Goal: Task Accomplishment & Management: Complete application form

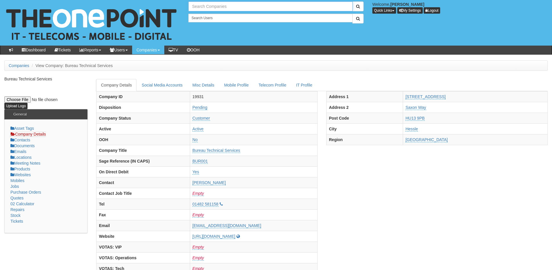
click at [208, 6] on input "text" at bounding box center [270, 6] width 164 height 10
click at [208, 19] on link "Run With It" at bounding box center [270, 16] width 163 height 8
type input "Run With It"
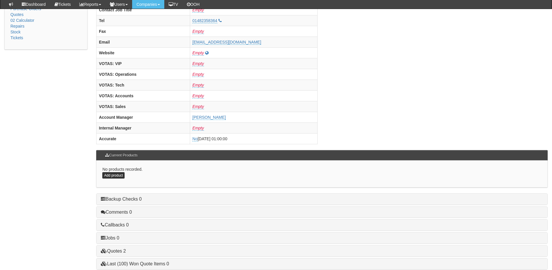
scroll to position [241, 0]
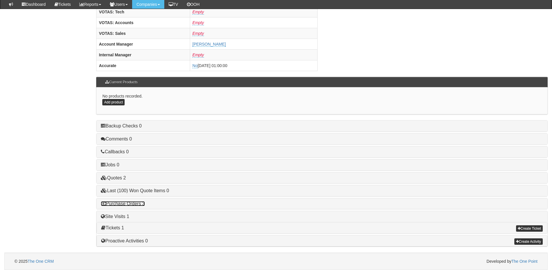
click at [130, 205] on link "Purchase Orders 3" at bounding box center [123, 203] width 44 height 5
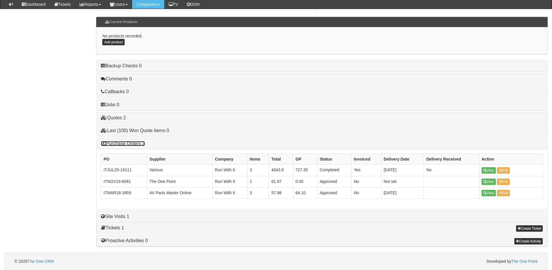
scroll to position [301, 0]
click at [131, 144] on link "Purchase Orders 3" at bounding box center [123, 143] width 44 height 5
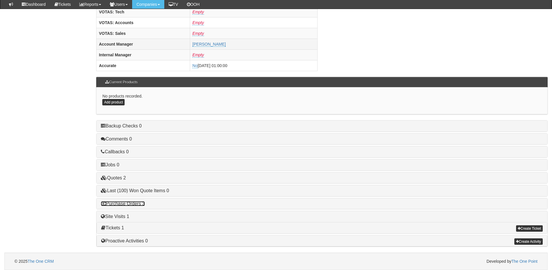
scroll to position [241, 0]
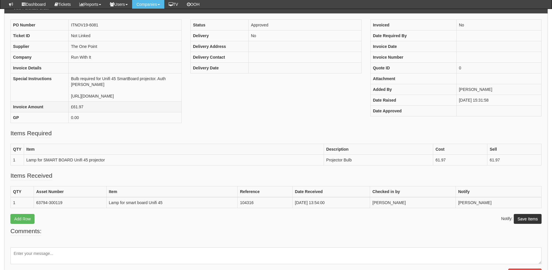
scroll to position [58, 0]
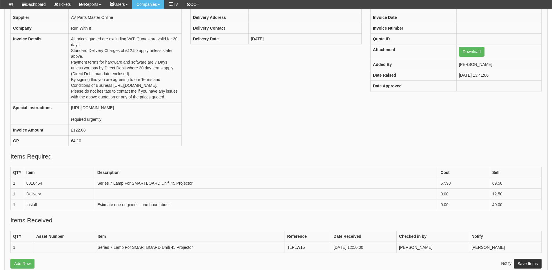
scroll to position [86, 0]
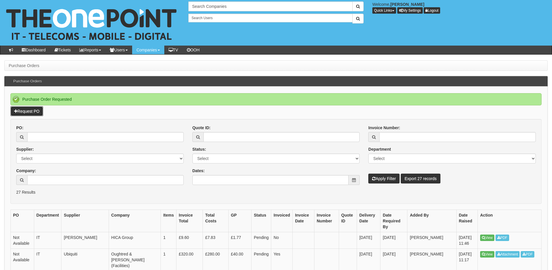
click at [35, 111] on link "Request PO" at bounding box center [26, 111] width 33 height 10
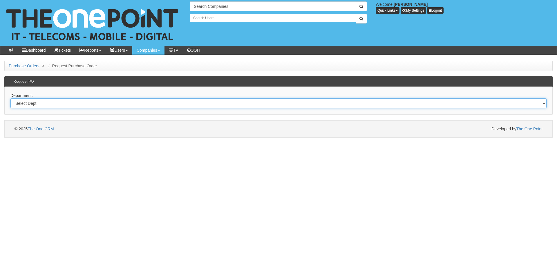
click at [131, 101] on select "Select Dept Digital Internal IT Mobiles Marketing Telecoms" at bounding box center [278, 103] width 536 height 10
select select "?pipeID=&dept=MOB"
click at [10, 98] on select "Select Dept Digital Internal IT Mobiles Marketing Telecoms" at bounding box center [278, 103] width 536 height 10
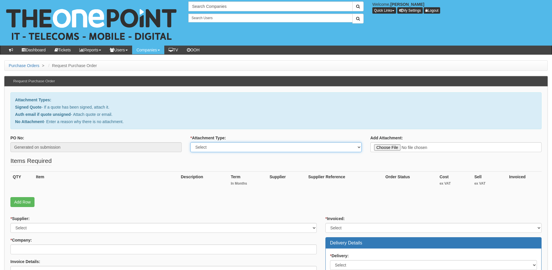
click at [214, 144] on select "Select Signed Quote Auth email with quote if unsigned No Attachment" at bounding box center [275, 147] width 171 height 10
select select "Signed Quote"
click at [190, 142] on select "Select Signed Quote Auth email with quote if unsigned No Attachment" at bounding box center [275, 147] width 171 height 10
type input "C:\fakepath\Age UK Barnsley - Mobile Amended.pdf"
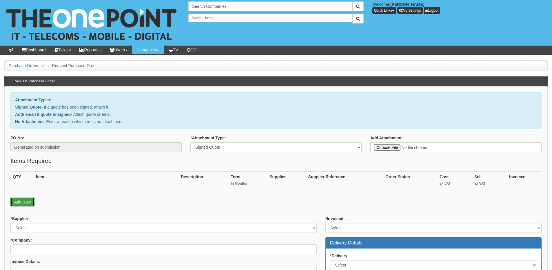
click at [18, 202] on link "Add Row" at bounding box center [22, 202] width 24 height 10
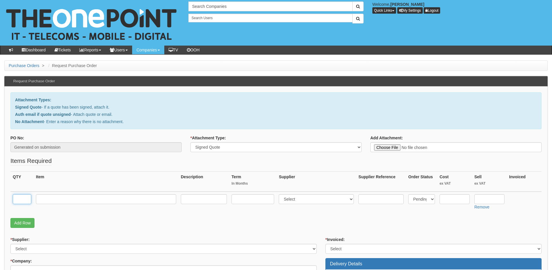
click at [23, 201] on input "text" at bounding box center [22, 199] width 19 height 10
type input "25"
click at [54, 200] on input "text" at bounding box center [106, 199] width 140 height 10
type input "Simo 20GB"
click at [251, 198] on input "text" at bounding box center [253, 199] width 43 height 10
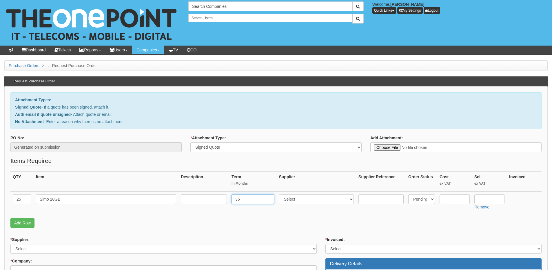
type input "36"
click at [210, 198] on input "text" at bounding box center [204, 199] width 46 height 10
click at [187, 199] on input "311 p/m" at bounding box center [204, 199] width 46 height 10
type input "£11 p/m"
click at [306, 200] on select "Select 123 REG.co.uk 1Password 3 4Gon AA Jones Electric Ltd Abzorb Access Group…" at bounding box center [316, 199] width 75 height 10
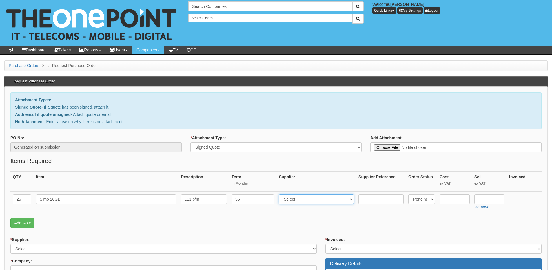
select select "54"
click at [280, 194] on select "Select 123 REG.co.uk 1Password 3 4Gon AA Jones Electric Ltd Abzorb Access Group…" at bounding box center [316, 199] width 75 height 10
click at [23, 224] on link "Add Row" at bounding box center [22, 223] width 24 height 10
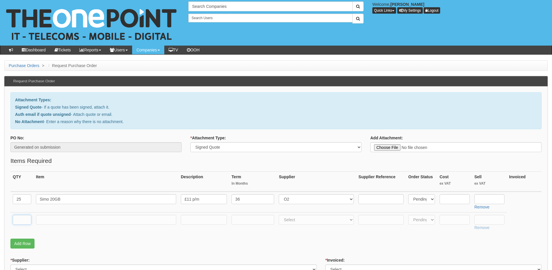
click at [23, 219] on input "text" at bounding box center [22, 220] width 19 height 10
type input "5"
click at [57, 219] on input "text" at bounding box center [106, 220] width 140 height 10
click at [77, 217] on input "text" at bounding box center [106, 220] width 140 height 10
paste input "Samsung A16 5G128Gb"
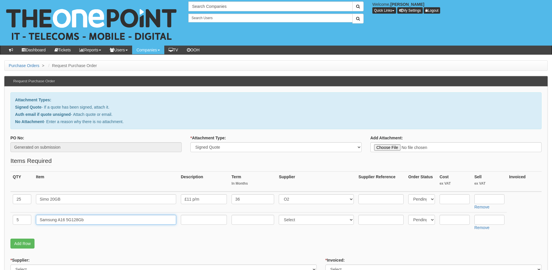
type input "Samsung A16 5G128Gb"
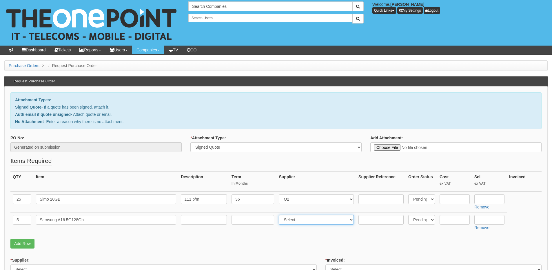
click at [296, 219] on select "Select 123 REG.co.uk 1Password 3 4Gon AA Jones Electric Ltd Abzorb Access Group…" at bounding box center [316, 220] width 75 height 10
select select "260"
click at [280, 215] on select "Select 123 REG.co.uk 1Password 3 4Gon AA Jones Electric Ltd Abzorb Access Group…" at bounding box center [316, 220] width 75 height 10
click at [490, 196] on input "text" at bounding box center [490, 199] width 30 height 10
type input "182.16"
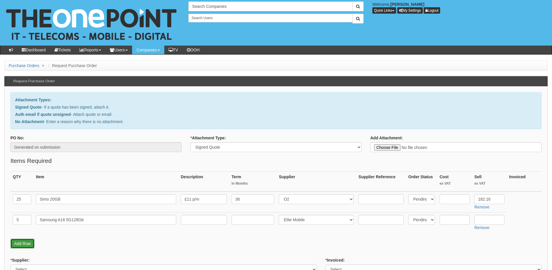
click at [23, 244] on link "Add Row" at bounding box center [22, 243] width 24 height 10
click at [21, 240] on input "text" at bounding box center [22, 240] width 19 height 10
type input "1"
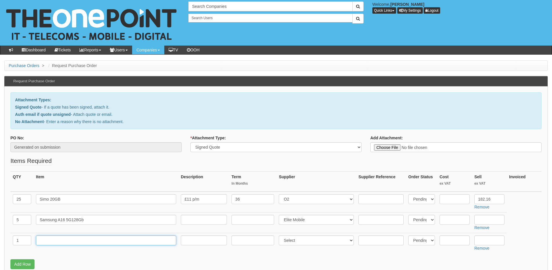
click at [50, 238] on input "text" at bounding box center [106, 240] width 140 height 10
type input "Delivery"
click at [492, 241] on input "text" at bounding box center [490, 240] width 30 height 10
type input "12.50"
click at [481, 219] on input "text" at bounding box center [490, 220] width 30 height 10
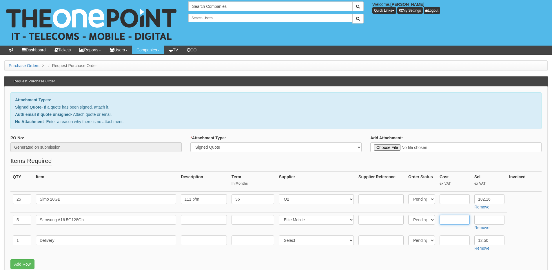
click at [454, 221] on input "text" at bounding box center [455, 220] width 30 height 10
type input "113"
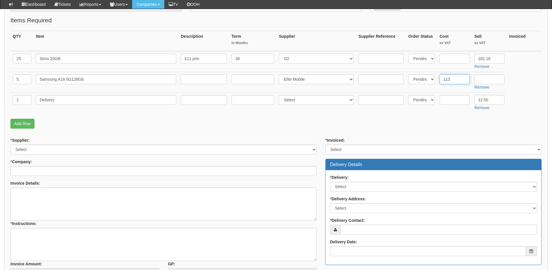
scroll to position [174, 0]
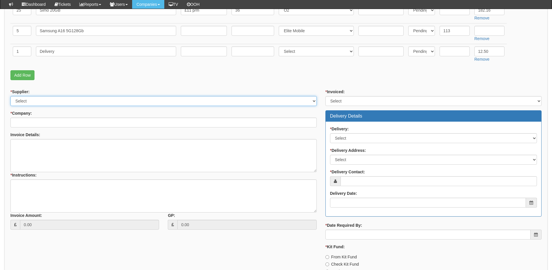
click at [81, 101] on select "Select 123 REG.co.uk 1Password 3 4Gon AA Jones Electric Ltd Abzorb Access Group…" at bounding box center [163, 101] width 306 height 10
select select "124"
click at [10, 96] on select "Select 123 REG.co.uk 1Password 3 4Gon AA Jones Electric Ltd Abzorb Access Group…" at bounding box center [163, 101] width 306 height 10
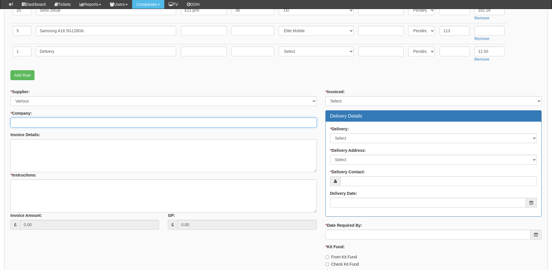
click at [60, 122] on input "* Company:" at bounding box center [163, 122] width 306 height 10
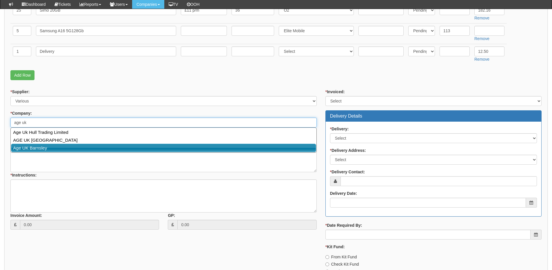
click at [53, 149] on link "Age UK Barnsley" at bounding box center [163, 147] width 305 height 8
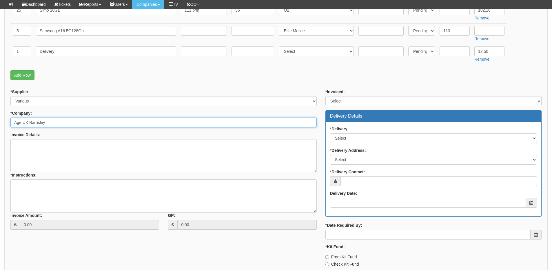
type input "Age UK Barnsley"
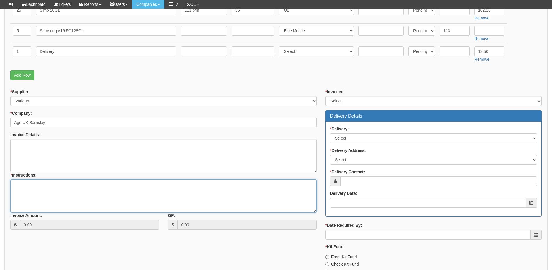
click at [45, 186] on textarea "* Instructions:" at bounding box center [163, 195] width 306 height 33
type textarea "25x new connections"
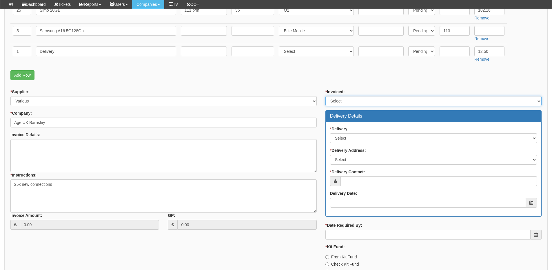
drag, startPoint x: 337, startPoint y: 102, endPoint x: 337, endPoint y: 105, distance: 2.9
click at [337, 102] on select "Select Yes No N/A STB (part of order)" at bounding box center [434, 101] width 216 height 10
select select "2"
click at [326, 96] on select "Select Yes No N/A STB (part of order)" at bounding box center [434, 101] width 216 height 10
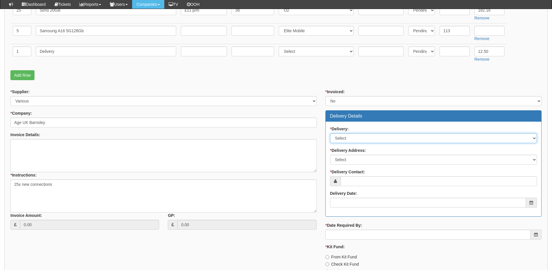
drag, startPoint x: 343, startPoint y: 138, endPoint x: 344, endPoint y: 142, distance: 4.4
click at [343, 138] on select "Select No Not Applicable Yes" at bounding box center [433, 138] width 207 height 10
select select "1"
click at [330, 133] on select "Select No Not Applicable Yes" at bounding box center [433, 138] width 207 height 10
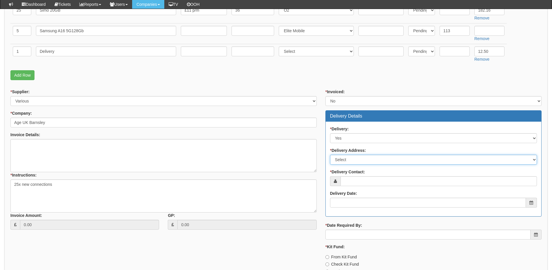
click at [351, 162] on select "Select Not Applicable Main Address - S71 1AR Other" at bounding box center [433, 160] width 207 height 10
click at [330, 155] on select "Select Not Applicable Main Address - S71 1AR Other" at bounding box center [433, 160] width 207 height 10
drag, startPoint x: 354, startPoint y: 159, endPoint x: 354, endPoint y: 164, distance: 4.6
click at [354, 159] on select "Select Not Applicable Main Address - S71 1AR Other" at bounding box center [433, 160] width 207 height 10
select select "company_main_address"
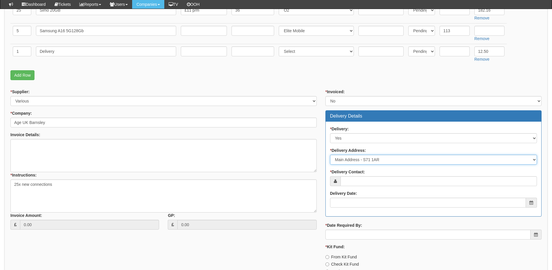
click at [330, 155] on select "Select Not Applicable Main Address - S71 1AR Other" at bounding box center [433, 160] width 207 height 10
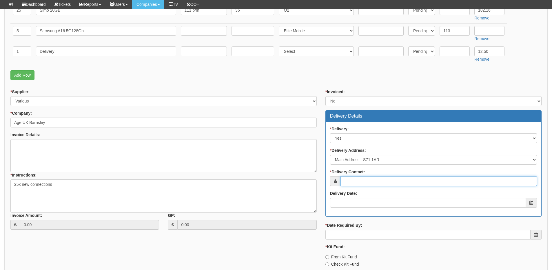
click at [354, 182] on input "* Delivery Contact:" at bounding box center [439, 181] width 197 height 10
click at [360, 181] on input "* Delivery Contact:" at bounding box center [439, 181] width 197 height 10
paste input "Emily Hall"
type input "Emily Hall"
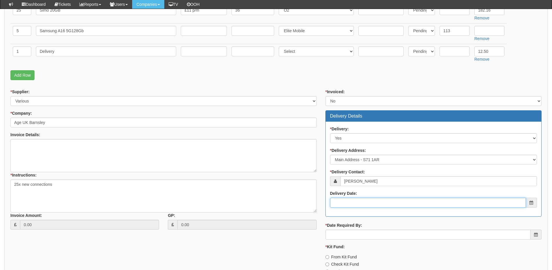
click at [370, 205] on input "Delivery Date:" at bounding box center [428, 202] width 196 height 10
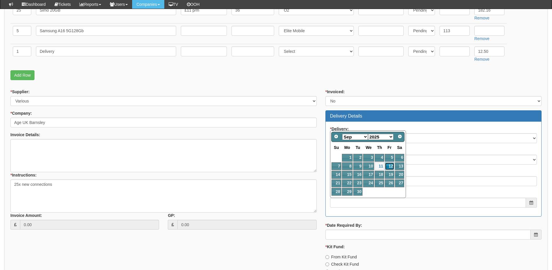
click at [391, 165] on link "12" at bounding box center [389, 166] width 9 height 8
type input "[DATE]"
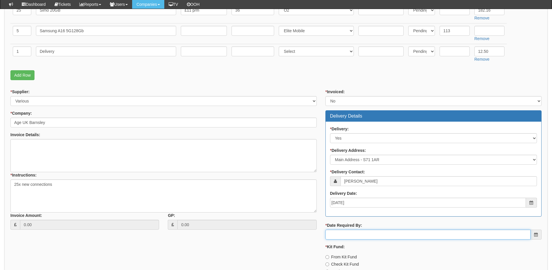
click at [365, 236] on input "* Date Required By:" at bounding box center [428, 234] width 205 height 10
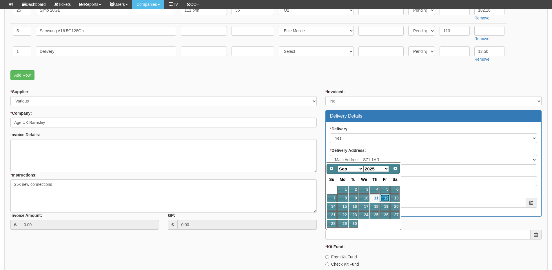
click at [383, 196] on link "12" at bounding box center [384, 198] width 9 height 8
type input "[DATE]"
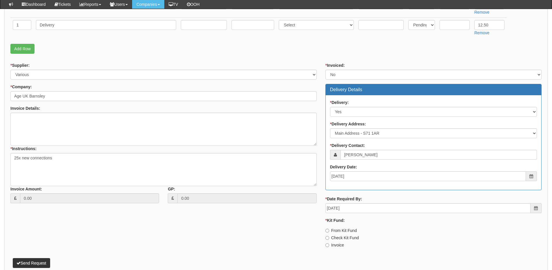
scroll to position [230, 0]
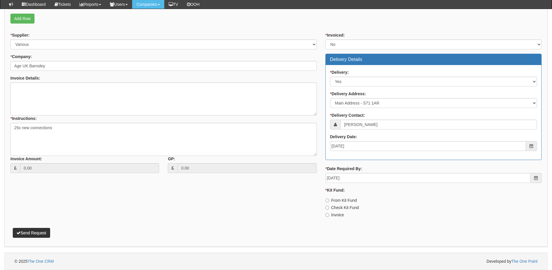
click at [335, 215] on label "Invoice" at bounding box center [335, 215] width 19 height 6
click at [329, 215] on input "Invoice" at bounding box center [328, 215] width 4 height 4
radio input "true"
click at [43, 236] on button "Send Request" at bounding box center [31, 233] width 37 height 10
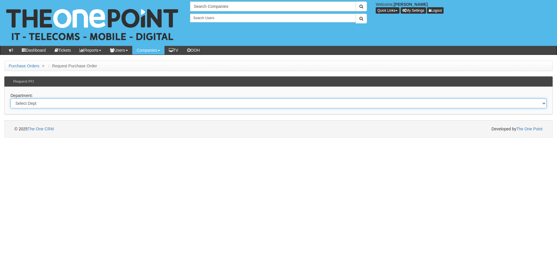
click at [82, 104] on select "Select Dept Digital Internal IT Mobiles Marketing Telecoms" at bounding box center [278, 103] width 536 height 10
select select "?pipeID=&dept=TEL"
click at [10, 98] on select "Select Dept Digital Internal IT Mobiles Marketing Telecoms" at bounding box center [278, 103] width 536 height 10
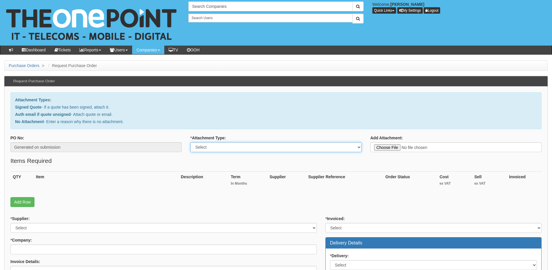
click at [221, 148] on select "Select Signed Quote Auth email with quote if unsigned No Attachment" at bounding box center [275, 147] width 171 height 10
select select "Signed Quote"
click at [190, 142] on select "Select Signed Quote Auth email with quote if unsigned No Attachment" at bounding box center [275, 147] width 171 height 10
type input "C:\fakepath\N3i - VoIP (1).pdf"
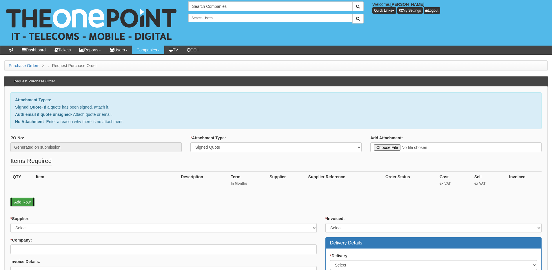
click at [27, 202] on link "Add Row" at bounding box center [22, 202] width 24 height 10
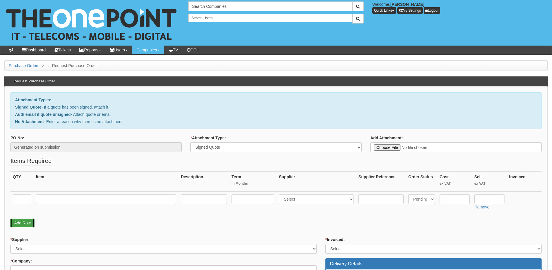
click at [26, 224] on link "Add Row" at bounding box center [22, 223] width 24 height 10
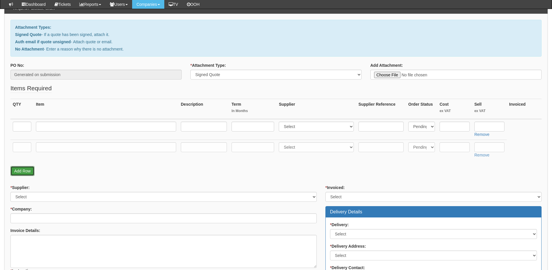
scroll to position [58, 0]
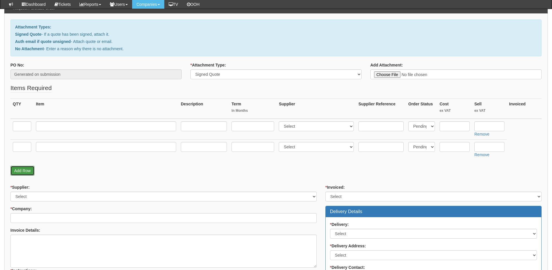
click at [25, 170] on link "Add Row" at bounding box center [22, 171] width 24 height 10
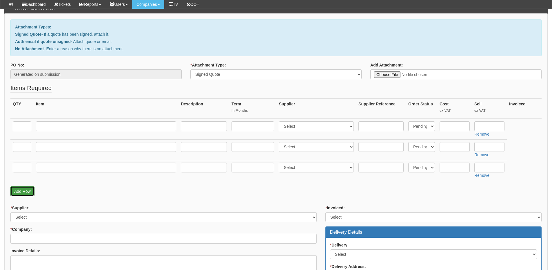
click at [26, 189] on link "Add Row" at bounding box center [22, 191] width 24 height 10
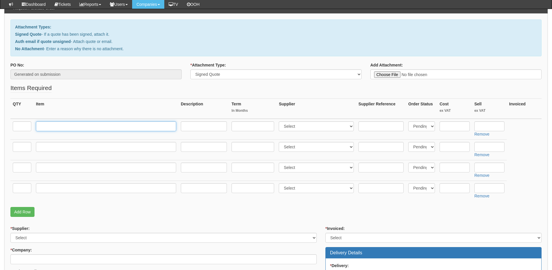
click at [84, 125] on input "text" at bounding box center [106, 126] width 140 height 10
type input "Call Centre User"
click at [17, 127] on input "text" at bounding box center [22, 126] width 19 height 10
type input "21"
click at [18, 147] on input "text" at bounding box center [22, 147] width 19 height 10
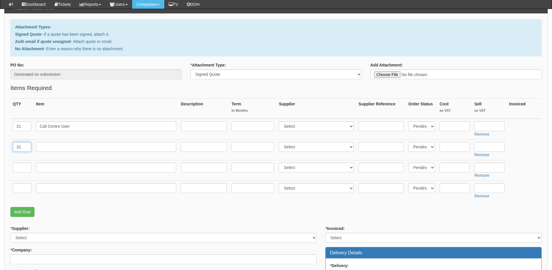
type input "21"
click at [48, 146] on input "text" at bounding box center [106, 147] width 140 height 10
paste input "Call2Teams User"
type input "Call2Teams User"
click at [21, 165] on input "text" at bounding box center [22, 167] width 19 height 10
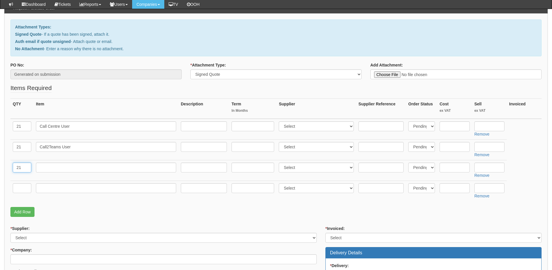
type input "21"
click at [56, 175] on td at bounding box center [106, 170] width 145 height 21
click at [57, 166] on input "text" at bounding box center [106, 167] width 140 height 10
paste input "Call 2 TeamsIntegration"
type input "Call 2 TeamsIntegration"
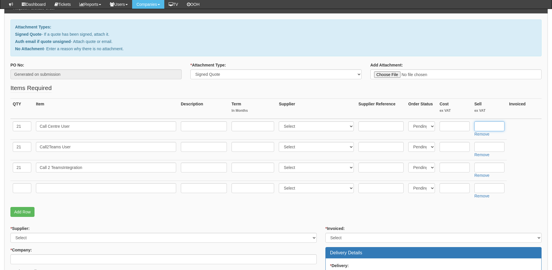
click at [482, 126] on input "text" at bounding box center [490, 126] width 30 height 10
type input "19.99"
click at [488, 145] on input "text" at bounding box center [490, 147] width 30 height 10
type input "9.99"
click at [486, 165] on input "text" at bounding box center [490, 167] width 30 height 10
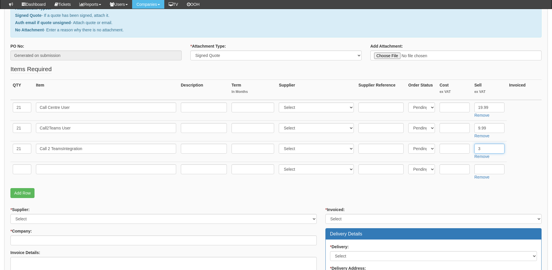
scroll to position [87, 0]
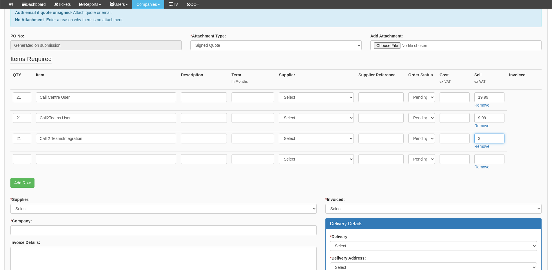
type input "3"
click at [64, 160] on input "text" at bounding box center [106, 159] width 140 height 10
paste input "Call CentreQueues"
type input "Call CentreQueues"
click at [26, 160] on input "text" at bounding box center [22, 159] width 19 height 10
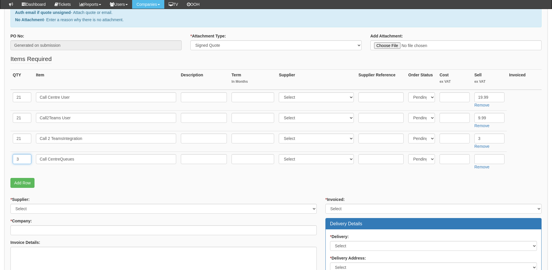
type input "3"
click at [61, 159] on input "Call CentreQueues" at bounding box center [106, 159] width 140 height 10
type input "Call Centre Queues"
click at [258, 96] on input "text" at bounding box center [253, 97] width 43 height 10
type input "48"
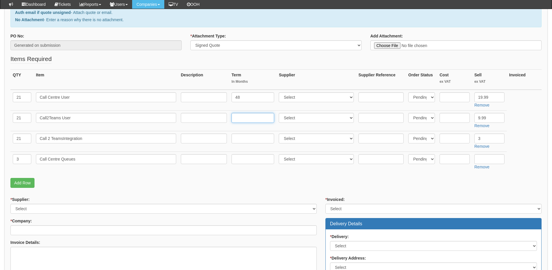
click at [256, 116] on input "text" at bounding box center [253, 118] width 43 height 10
type input "48"
click at [250, 138] on input "text" at bounding box center [253, 138] width 43 height 10
type input "48"
click at [244, 157] on input "text" at bounding box center [253, 159] width 43 height 10
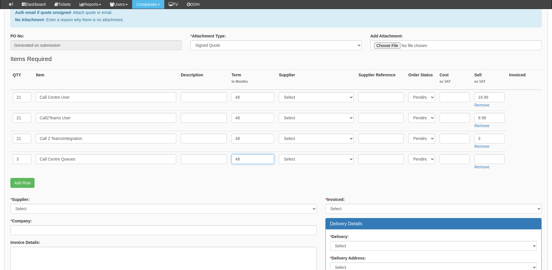
type input "48"
click at [482, 160] on input "text" at bounding box center [490, 159] width 30 height 10
type input "7.50"
click at [31, 181] on link "Add Row" at bounding box center [22, 183] width 24 height 10
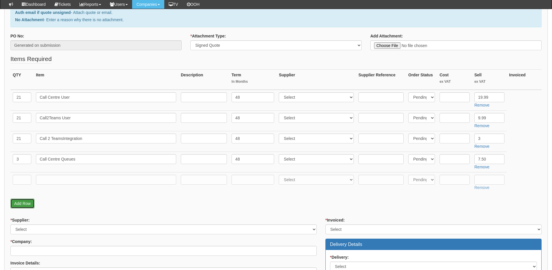
click at [27, 203] on link "Add Row" at bounding box center [22, 203] width 24 height 10
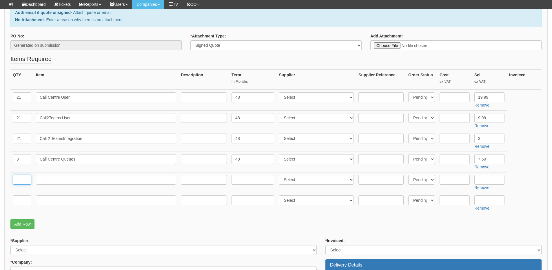
click at [23, 180] on input "text" at bounding box center [22, 180] width 19 height 10
type input "1"
click at [54, 179] on input "text" at bounding box center [106, 180] width 140 height 10
paste input "Auto Attendant"
type input "Auto Attendant"
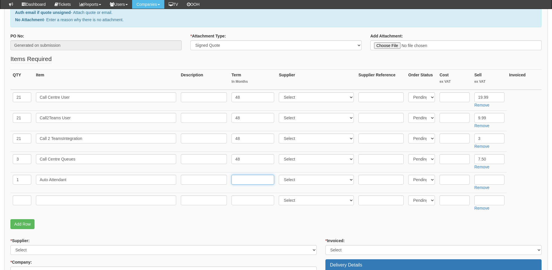
click at [250, 181] on input "text" at bounding box center [253, 180] width 43 height 10
type input "48"
click at [483, 179] on input "text" at bounding box center [490, 180] width 30 height 10
type input "6.50"
click at [15, 204] on input "text" at bounding box center [22, 200] width 19 height 10
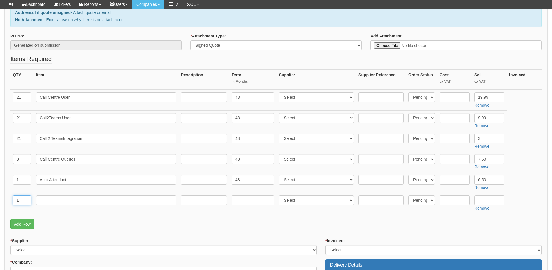
type input "1"
click at [52, 203] on input "text" at bounding box center [106, 200] width 140 height 10
paste input "Night Service"
type input "Night Service"
click at [256, 200] on input "text" at bounding box center [253, 200] width 43 height 10
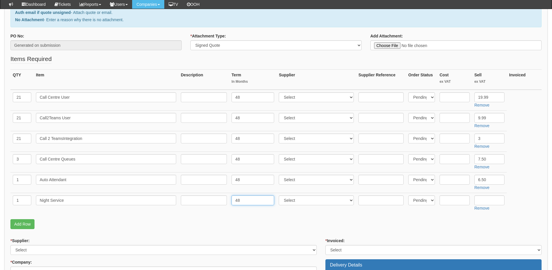
type input "48"
click at [488, 196] on input "text" at bounding box center [490, 200] width 30 height 10
type input "2.75"
click at [23, 223] on link "Add Row" at bounding box center [22, 224] width 24 height 10
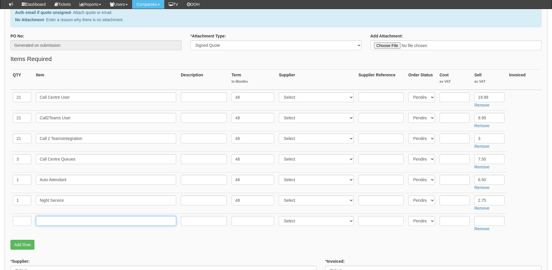
click at [62, 223] on input "text" at bounding box center [106, 221] width 140 height 10
paste input "AlternateNumbers"
type input "AlternateNumbers"
click at [26, 222] on input "text" at bounding box center [22, 221] width 19 height 10
type input "1"
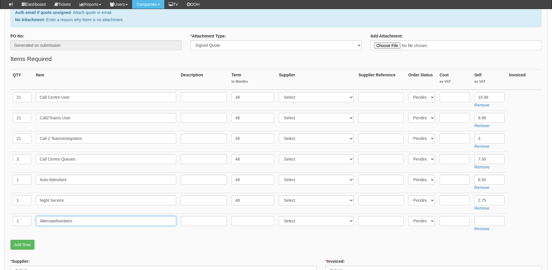
click at [55, 219] on input "AlternateNumbers" at bounding box center [106, 221] width 140 height 10
type input "Alternate Numbers"
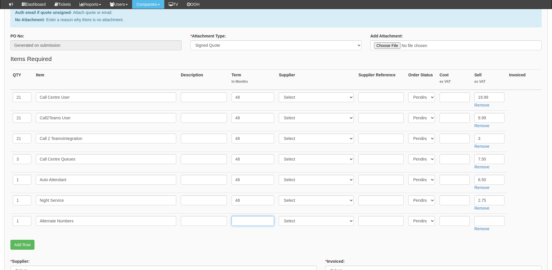
click at [240, 217] on input "text" at bounding box center [253, 221] width 43 height 10
type input "48"
click at [483, 218] on input "text" at bounding box center [490, 221] width 30 height 10
type input "2.11"
click at [28, 246] on link "Add Row" at bounding box center [22, 244] width 24 height 10
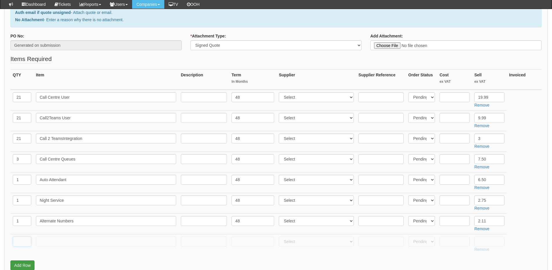
click at [19, 240] on input "text" at bounding box center [22, 241] width 19 height 10
type input "1"
click at [95, 238] on input "text" at bounding box center [106, 241] width 140 height 10
paste input "Unity AgentSoftware"
type input "Unity AgentSoftware"
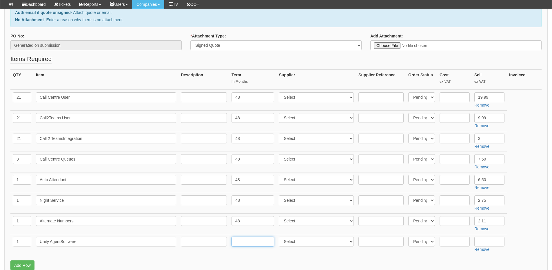
click at [248, 244] on input "text" at bounding box center [253, 241] width 43 height 10
type input "48"
click at [61, 242] on input "Unity AgentSoftware" at bounding box center [106, 241] width 140 height 10
type input "Unity Agent Software"
click at [487, 240] on input "text" at bounding box center [490, 241] width 30 height 10
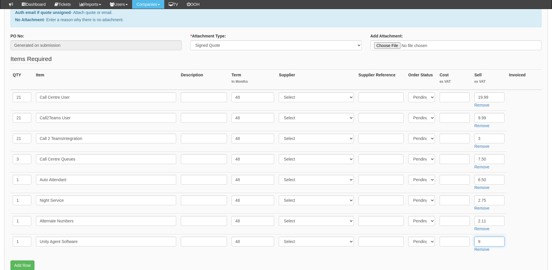
type input "9"
drag, startPoint x: 23, startPoint y: 239, endPoint x: 12, endPoint y: 240, distance: 11.0
click at [12, 240] on td "1" at bounding box center [21, 244] width 23 height 21
type input "7"
click at [31, 264] on link "Add Row" at bounding box center [22, 265] width 24 height 10
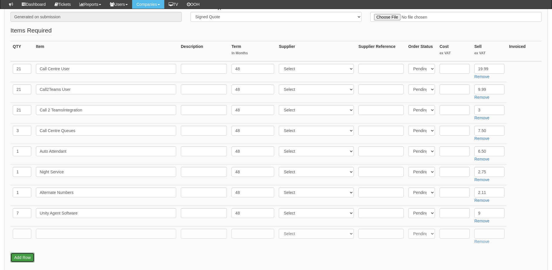
scroll to position [174, 0]
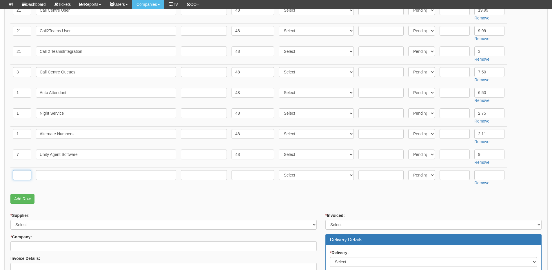
click at [25, 170] on input "text" at bounding box center [22, 175] width 19 height 10
type input "1"
click at [65, 174] on input "text" at bounding box center [106, 175] width 140 height 10
paste input "Unity CallCentresupervisor"
type input "Unity CallCentresupervisor"
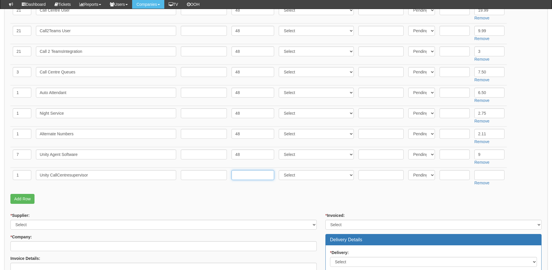
click at [234, 174] on input "text" at bounding box center [253, 175] width 43 height 10
type input "48"
click at [479, 174] on input "text" at bounding box center [490, 175] width 30 height 10
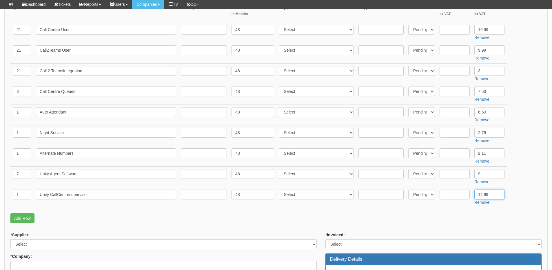
scroll to position [145, 0]
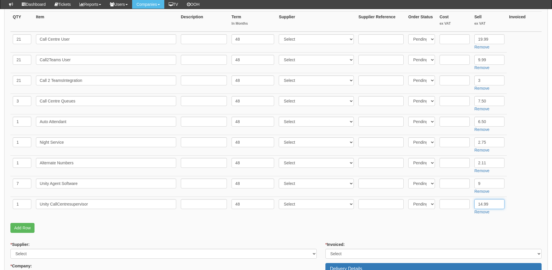
type input "14.99"
click at [299, 42] on select "Select 123 REG.co.uk 1Password 3 4Gon AA Jones Electric Ltd Abzorb Access Group…" at bounding box center [316, 39] width 75 height 10
select select "72"
click at [280, 34] on select "Select 123 REG.co.uk 1Password 3 4Gon AA Jones Electric Ltd Abzorb Access Group…" at bounding box center [316, 39] width 75 height 10
click at [296, 60] on select "Select 123 REG.co.uk 1Password 3 4Gon AA Jones Electric Ltd Abzorb Access Group…" at bounding box center [316, 60] width 75 height 10
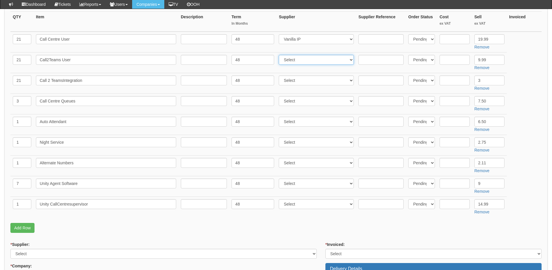
select select "72"
click at [280, 55] on select "Select 123 REG.co.uk 1Password 3 4Gon AA Jones Electric Ltd Abzorb Access Group…" at bounding box center [316, 60] width 75 height 10
click at [294, 79] on select "Select 123 REG.co.uk 1Password 3 4Gon AA Jones Electric Ltd Abzorb Access Group…" at bounding box center [316, 80] width 75 height 10
select select "72"
click at [280, 75] on select "Select 123 REG.co.uk 1Password 3 4Gon AA Jones Electric Ltd Abzorb Access Group…" at bounding box center [316, 80] width 75 height 10
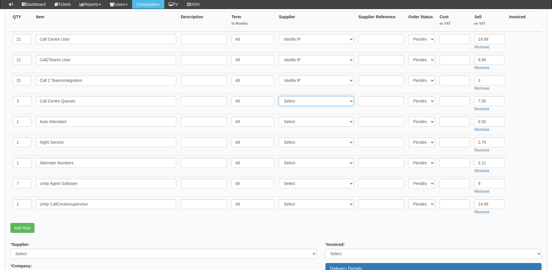
click at [295, 102] on select "Select 123 REG.co.uk 1Password 3 4Gon AA Jones Electric Ltd Abzorb Access Group…" at bounding box center [316, 101] width 75 height 10
select select "72"
click at [280, 96] on select "Select 123 REG.co.uk 1Password 3 4Gon AA Jones Electric Ltd Abzorb Access Group…" at bounding box center [316, 101] width 75 height 10
click at [297, 122] on select "Select 123 REG.co.uk 1Password 3 4Gon AA Jones Electric Ltd Abzorb Access Group…" at bounding box center [316, 122] width 75 height 10
select select "72"
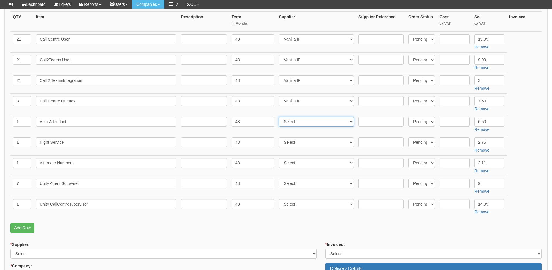
click at [280, 117] on select "Select 123 REG.co.uk 1Password 3 4Gon AA Jones Electric Ltd Abzorb Access Group…" at bounding box center [316, 122] width 75 height 10
click at [293, 146] on select "Select 123 REG.co.uk 1Password 3 4Gon AA Jones Electric Ltd Abzorb Access Group…" at bounding box center [316, 142] width 75 height 10
select select "72"
click at [280, 137] on select "Select 123 [DOMAIN_NAME] 1Password 3 4Gon [PERSON_NAME] Electric Ltd Abzorb Acc…" at bounding box center [316, 142] width 75 height 10
click at [296, 162] on select "Select 123 [DOMAIN_NAME] 1Password 3 4Gon [PERSON_NAME] Electric Ltd Abzorb Acc…" at bounding box center [316, 163] width 75 height 10
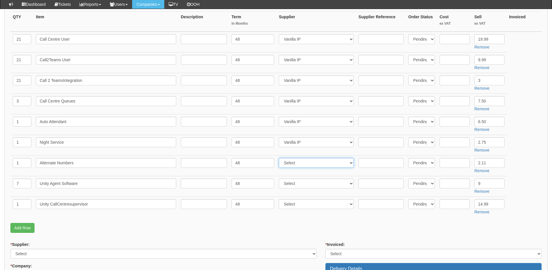
select select "72"
click at [280, 158] on select "Select 123 REG.co.uk 1Password 3 4Gon AA Jones Electric Ltd Abzorb Access Group…" at bounding box center [316, 163] width 75 height 10
click at [297, 183] on select "Select 123 REG.co.uk 1Password 3 4Gon AA Jones Electric Ltd Abzorb Access Group…" at bounding box center [316, 183] width 75 height 10
select select "72"
click at [280, 178] on select "Select 123 REG.co.uk 1Password 3 4Gon AA Jones Electric Ltd Abzorb Access Group…" at bounding box center [316, 183] width 75 height 10
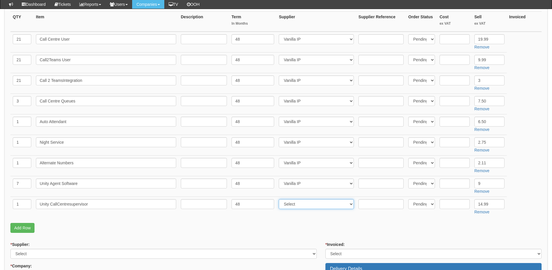
click at [299, 202] on select "Select 123 REG.co.uk 1Password 3 4Gon AA Jones Electric Ltd Abzorb Access Group…" at bounding box center [316, 204] width 75 height 10
select select "72"
click at [280, 199] on select "Select 123 REG.co.uk 1Password 3 4Gon AA Jones Electric Ltd Abzorb Access Group…" at bounding box center [316, 204] width 75 height 10
click at [455, 39] on input "text" at bounding box center [455, 39] width 30 height 10
type input "11.77"
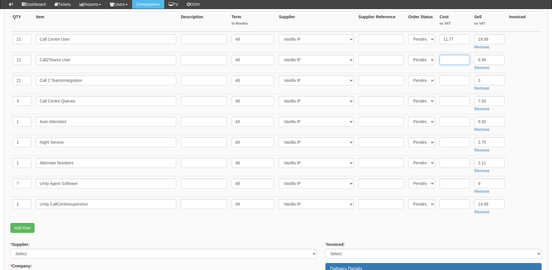
click at [449, 62] on input "text" at bounding box center [455, 60] width 30 height 10
click at [458, 102] on input "text" at bounding box center [455, 101] width 30 height 10
type input "1.23"
click at [455, 121] on input "text" at bounding box center [455, 122] width 30 height 10
type input "3.66"
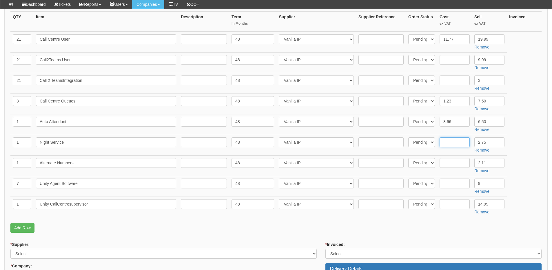
click at [454, 141] on input "text" at bounding box center [455, 142] width 30 height 10
click at [457, 186] on input "text" at bounding box center [455, 183] width 30 height 10
type input "7"
click at [455, 144] on input "text" at bounding box center [455, 142] width 30 height 10
click at [449, 203] on input "text" at bounding box center [455, 204] width 30 height 10
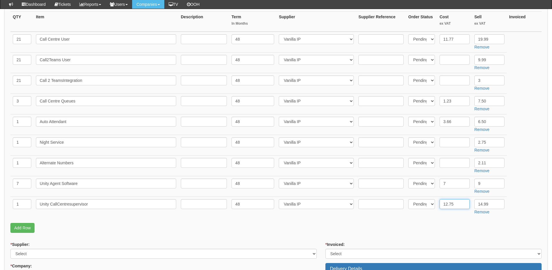
type input "12.75"
click at [451, 162] on input "text" at bounding box center [455, 163] width 30 height 10
click at [452, 141] on input "text" at bounding box center [455, 142] width 30 height 10
type input "2.40"
click at [450, 82] on input "text" at bounding box center [455, 80] width 30 height 10
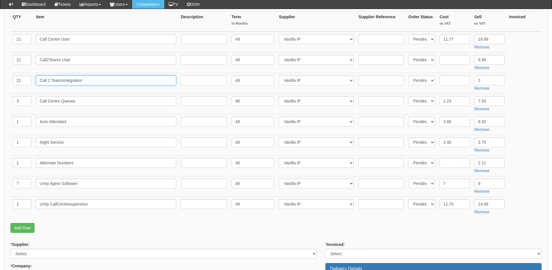
click at [63, 80] on input "Call 2 TeamsIntegration" at bounding box center [106, 80] width 140 height 10
type input "Call 2 Teams Integration"
click at [456, 59] on input "text" at bounding box center [455, 60] width 30 height 10
type input "6.72"
drag, startPoint x: 455, startPoint y: 41, endPoint x: 435, endPoint y: 39, distance: 19.8
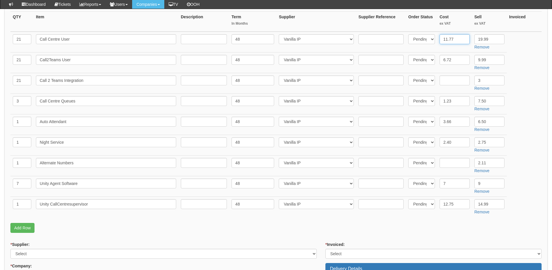
click at [435, 39] on tr "21 Call Centre User 48 Select 123 REG.co.uk 1Password 3 4Gon AA Jones Electric …" at bounding box center [275, 42] width 531 height 21
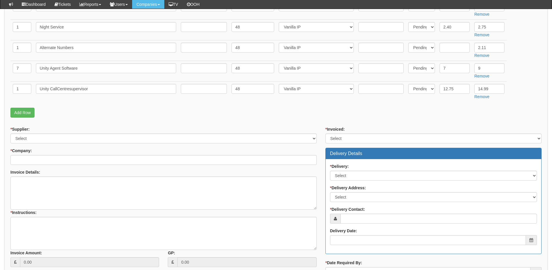
scroll to position [261, 0]
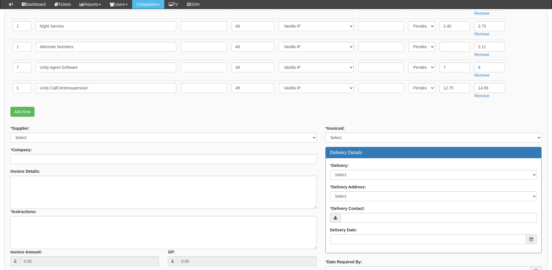
type input "14.99"
click at [55, 139] on select "Select 123 REG.co.uk 1Password 3 4Gon AA Jones Electric Ltd Abzorb Access Group…" at bounding box center [163, 137] width 306 height 10
select select "72"
click at [10, 132] on select "Select 123 REG.co.uk 1Password 3 4Gon AA Jones Electric Ltd Abzorb Access Group…" at bounding box center [163, 137] width 306 height 10
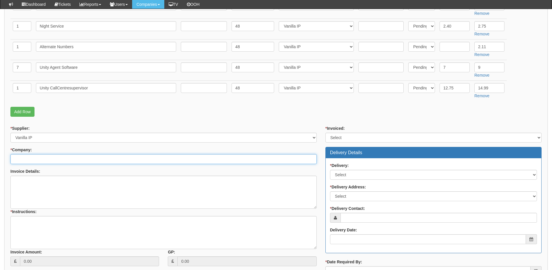
click at [53, 156] on input "* Company:" at bounding box center [163, 159] width 306 height 10
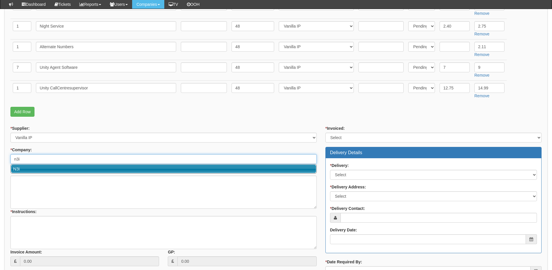
click at [46, 168] on link "N3i" at bounding box center [163, 168] width 305 height 8
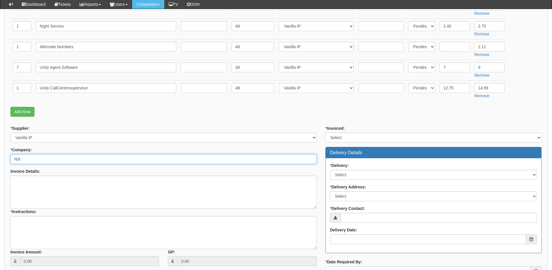
type input "N3i"
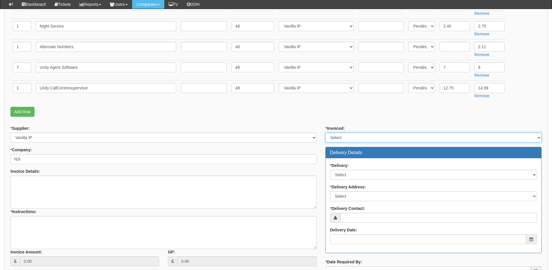
drag, startPoint x: 353, startPoint y: 133, endPoint x: 349, endPoint y: 141, distance: 8.8
click at [353, 133] on select "Select Yes No N/A STB (part of order)" at bounding box center [434, 137] width 216 height 10
select select "2"
click at [326, 132] on select "Select Yes No N/A STB (part of order)" at bounding box center [434, 137] width 216 height 10
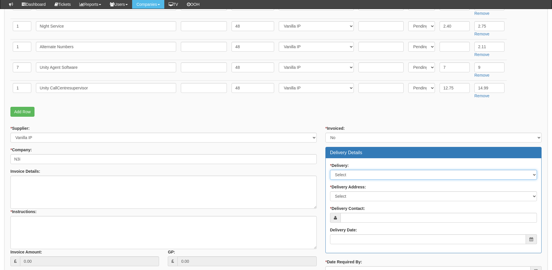
drag, startPoint x: 352, startPoint y: 175, endPoint x: 353, endPoint y: 178, distance: 3.0
click at [352, 175] on select "Select No Not Applicable Yes" at bounding box center [433, 175] width 207 height 10
select select "3"
click at [330, 170] on select "Select No Not Applicable Yes" at bounding box center [433, 175] width 207 height 10
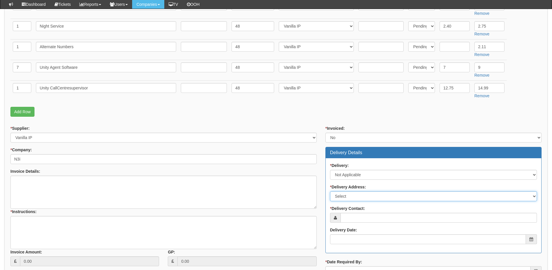
click at [355, 198] on select "Select Not Applicable Main Address - HU13 0GD Other" at bounding box center [433, 196] width 207 height 10
select select "N/A"
click at [330, 191] on select "Select Not Applicable Main Address - HU13 0GD Other" at bounding box center [433, 196] width 207 height 10
click at [358, 216] on input "* Delivery Contact:" at bounding box center [439, 217] width 197 height 10
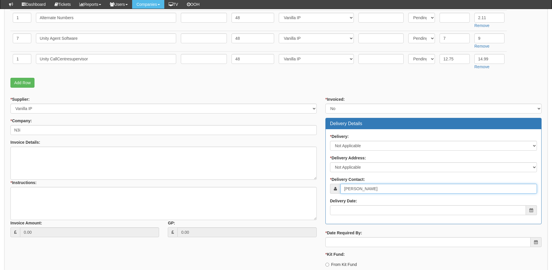
type input "Steven Waudby"
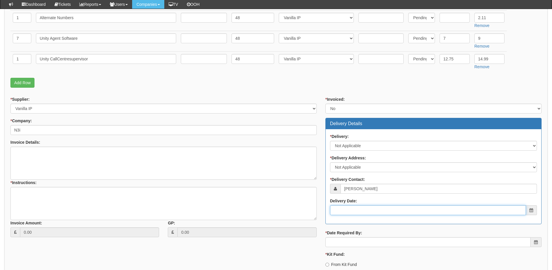
click at [360, 205] on input "Delivery Date:" at bounding box center [428, 210] width 196 height 10
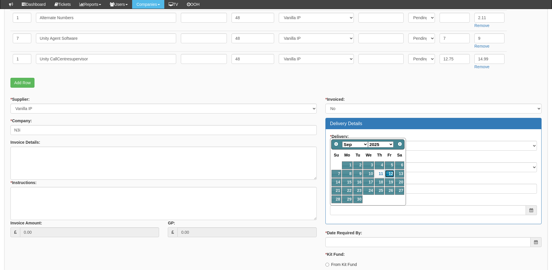
click at [390, 175] on link "12" at bounding box center [389, 174] width 9 height 8
type input "2025-09-12"
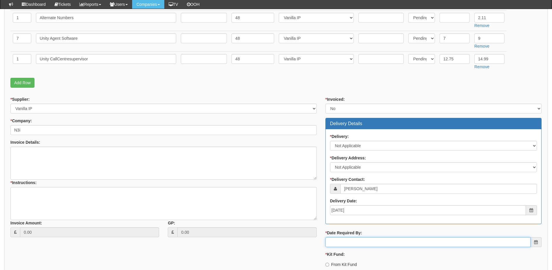
click at [383, 241] on input "* Date Required By:" at bounding box center [428, 242] width 205 height 10
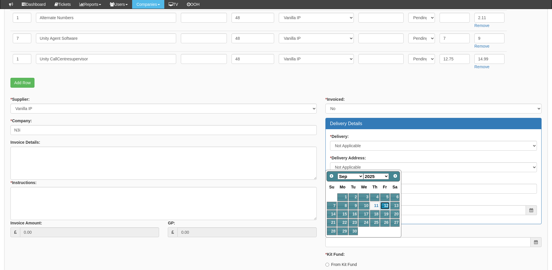
click at [387, 207] on link "12" at bounding box center [384, 205] width 9 height 8
type input "2025-09-12"
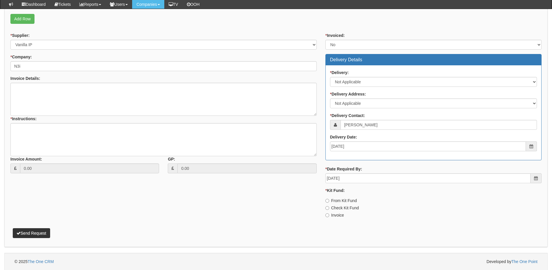
scroll to position [354, 0]
click at [339, 216] on label "Invoice" at bounding box center [335, 215] width 19 height 6
click at [329, 216] on input "Invoice" at bounding box center [328, 215] width 4 height 4
radio input "true"
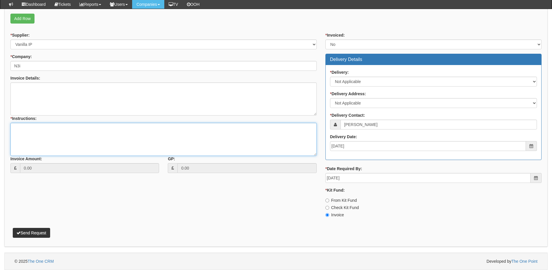
click at [99, 138] on textarea "* Instructions:" at bounding box center [163, 139] width 306 height 33
type textarea "VoIP Resign"
click at [41, 224] on p "Send Request" at bounding box center [275, 230] width 531 height 16
click at [36, 234] on button "Send Request" at bounding box center [31, 233] width 37 height 10
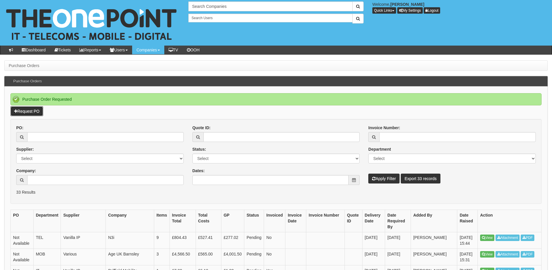
click at [29, 112] on link "Request PO" at bounding box center [26, 111] width 33 height 10
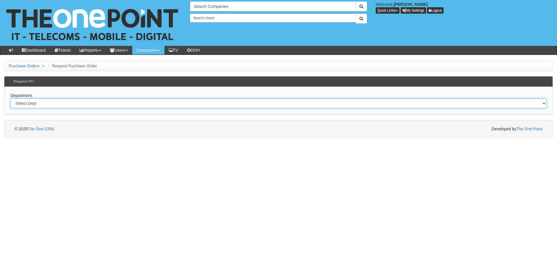
click at [99, 106] on select "Select Dept Digital Internal IT Mobiles Marketing Telecoms" at bounding box center [278, 103] width 536 height 10
select select "?pipeID=&dept=MOB"
click at [10, 98] on select "Select Dept Digital Internal IT Mobiles Marketing Telecoms" at bounding box center [278, 103] width 536 height 10
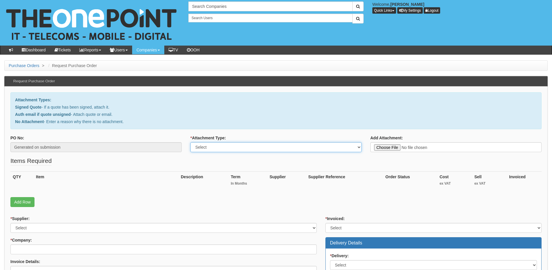
drag, startPoint x: 0, startPoint y: 0, endPoint x: 247, endPoint y: 147, distance: 287.3
click at [247, 147] on select "Select Signed Quote Auth email with quote if unsigned No Attachment" at bounding box center [275, 147] width 171 height 10
select select "Signed Quote"
click at [190, 142] on select "Select Signed Quote Auth email with quote if unsigned No Attachment" at bounding box center [275, 147] width 171 height 10
type input "C:\fakepath\Oakmere Group - Office & [PERSON_NAME] (1).pdf"
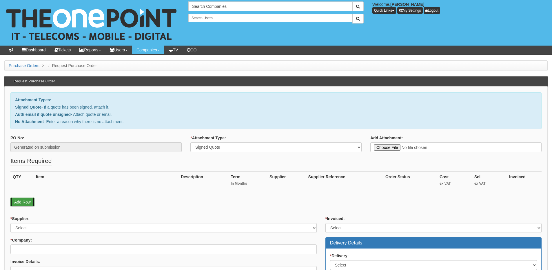
click at [29, 200] on link "Add Row" at bounding box center [22, 202] width 24 height 10
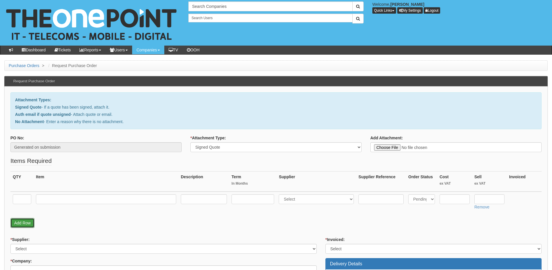
click at [28, 221] on link "Add Row" at bounding box center [22, 223] width 24 height 10
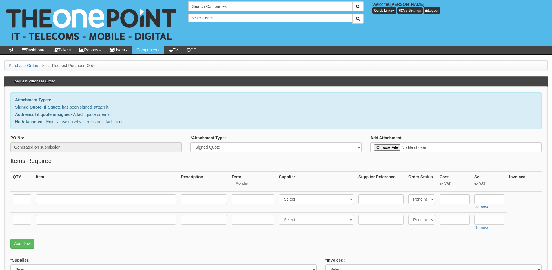
click at [23, 205] on td at bounding box center [21, 201] width 23 height 21
click at [23, 198] on input "text" at bounding box center [22, 199] width 19 height 10
type input "1"
click at [22, 221] on input "text" at bounding box center [22, 220] width 19 height 10
type input "1"
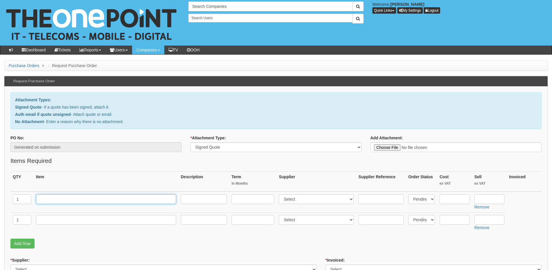
click at [70, 203] on input "text" at bounding box center [106, 199] width 140 height 10
paste input "O2 Small Business 20GB [PERSON_NAME]"
type input "O2 Small Business 20GB [PERSON_NAME]"
click at [63, 229] on td at bounding box center [106, 222] width 145 height 21
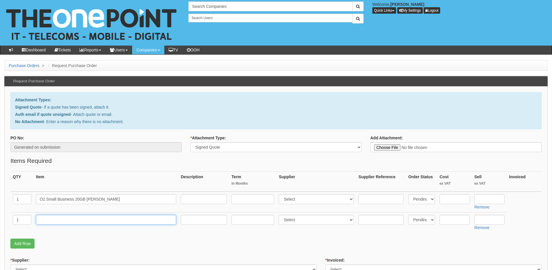
click at [62, 221] on input "text" at bounding box center [106, 220] width 140 height 10
click at [67, 221] on input "text" at bounding box center [106, 220] width 140 height 10
paste input "O2 Small Business 3GB Office"
type input "O2 Small Business 3GB Office"
click at [241, 199] on input "text" at bounding box center [253, 199] width 43 height 10
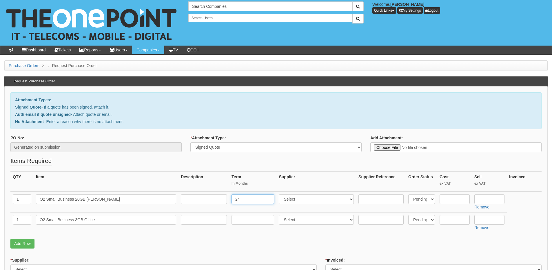
type input "24"
click at [240, 220] on input "text" at bounding box center [253, 220] width 43 height 10
type input "24"
click at [205, 198] on input "text" at bounding box center [204, 199] width 46 height 10
type input "£25 p/m"
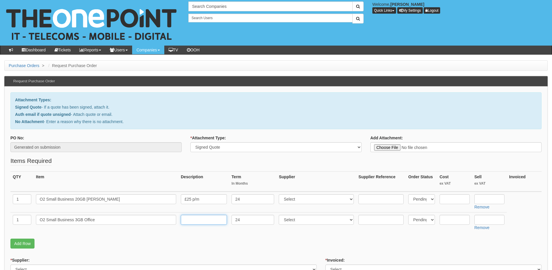
click at [202, 219] on input "text" at bounding box center [204, 220] width 46 height 10
type input "£20.50 p/m"
click at [292, 198] on select "Select 123 [DOMAIN_NAME] 1Password 3 4Gon [PERSON_NAME] Electric Ltd Abzorb Acc…" at bounding box center [316, 199] width 75 height 10
select select "54"
click at [280, 194] on select "Select 123 [DOMAIN_NAME] 1Password 3 4Gon [PERSON_NAME] Electric Ltd Abzorb Acc…" at bounding box center [316, 199] width 75 height 10
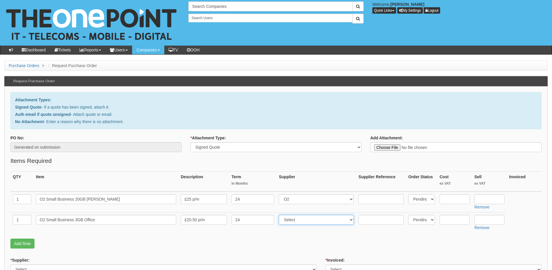
click at [293, 216] on select "Select 123 [DOMAIN_NAME] 1Password 3 4Gon [PERSON_NAME] Electric Ltd Abzorb Acc…" at bounding box center [316, 220] width 75 height 10
select select "54"
click at [280, 215] on select "Select 123 [DOMAIN_NAME] 1Password 3 4Gon [PERSON_NAME] Electric Ltd Abzorb Acc…" at bounding box center [316, 220] width 75 height 10
click at [484, 197] on input "text" at bounding box center [490, 199] width 30 height 10
type input "324"
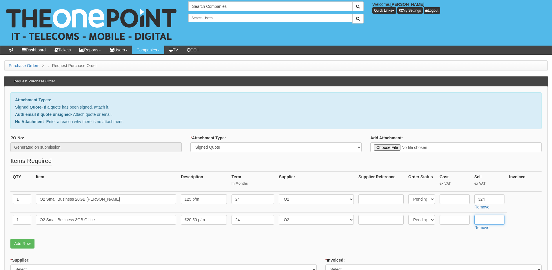
click at [479, 220] on input "text" at bounding box center [490, 220] width 30 height 10
type input "265.68"
click at [26, 243] on link "Add Row" at bounding box center [22, 243] width 24 height 10
click at [24, 242] on input "text" at bounding box center [22, 240] width 19 height 10
type input "1"
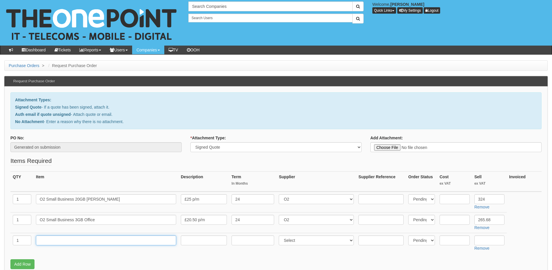
click at [42, 242] on input "text" at bounding box center [106, 240] width 140 height 10
type input "Kit Fund"
click at [459, 240] on input "text" at bounding box center [455, 240] width 30 height 10
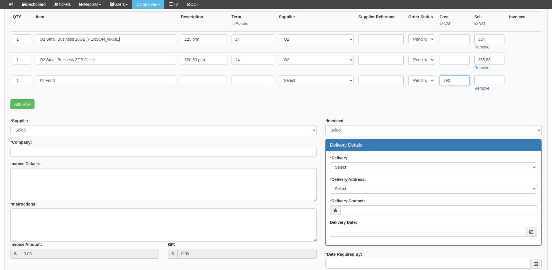
type input "390"
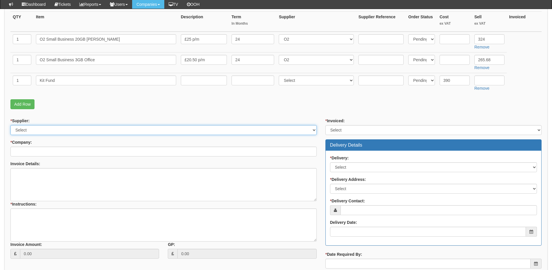
click at [68, 130] on select "Select 123 REG.co.uk 1Password 3 4Gon AA Jones Electric Ltd Abzorb Access Group…" at bounding box center [163, 130] width 306 height 10
select select "54"
click at [10, 125] on select "Select 123 REG.co.uk 1Password 3 4Gon AA Jones Electric Ltd Abzorb Access Group…" at bounding box center [163, 130] width 306 height 10
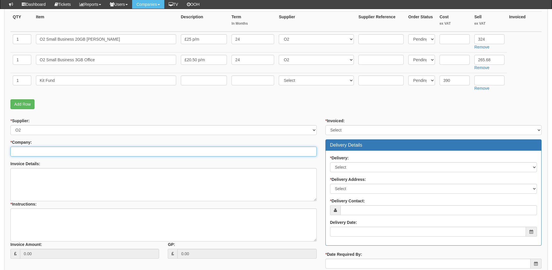
click at [68, 152] on input "* Company:" at bounding box center [163, 151] width 306 height 10
click at [39, 150] on input "* Company:" at bounding box center [163, 151] width 306 height 10
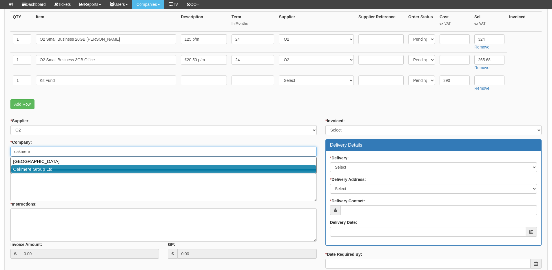
click at [44, 168] on link "Oakmere Group Ltd" at bounding box center [163, 169] width 305 height 8
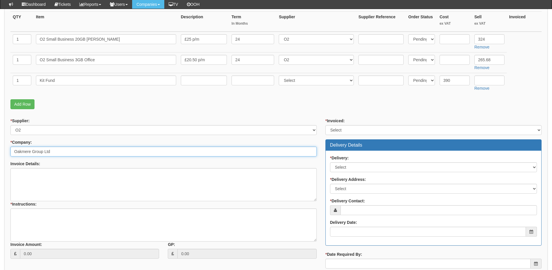
type input "Oakmere Group Ltd"
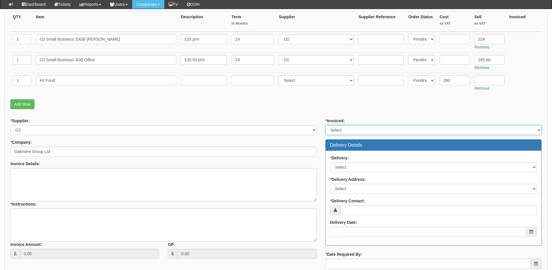
click at [364, 131] on select "Select Yes No N/A STB (part of order)" at bounding box center [434, 130] width 216 height 10
select select "2"
click at [326, 125] on select "Select Yes No N/A STB (part of order)" at bounding box center [434, 130] width 216 height 10
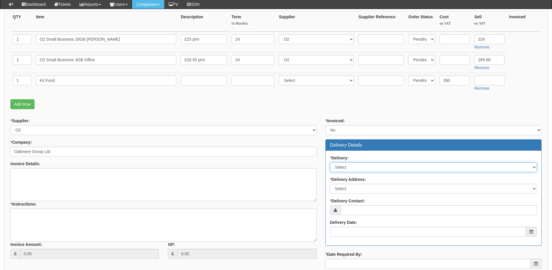
drag, startPoint x: 353, startPoint y: 167, endPoint x: 353, endPoint y: 170, distance: 3.8
click at [353, 167] on select "Select No Not Applicable Yes" at bounding box center [433, 167] width 207 height 10
click at [330, 162] on select "Select No Not Applicable Yes" at bounding box center [433, 167] width 207 height 10
click at [349, 168] on select "Select No Not Applicable Yes" at bounding box center [433, 167] width 207 height 10
select select "3"
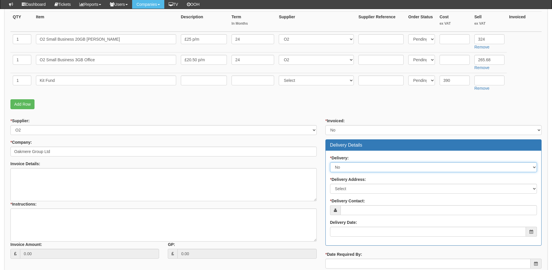
click at [330, 162] on select "Select No Not Applicable Yes" at bounding box center [433, 167] width 207 height 10
drag, startPoint x: 349, startPoint y: 187, endPoint x: 348, endPoint y: 192, distance: 4.5
click at [349, 187] on select "Select Not Applicable Main Address - RM14 3PJ Other" at bounding box center [433, 189] width 207 height 10
select select "N/A"
click at [330, 184] on select "Select Not Applicable Main Address - RM14 3PJ Other" at bounding box center [433, 189] width 207 height 10
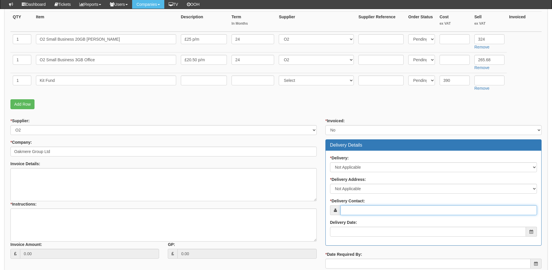
click at [347, 206] on input "* Delivery Contact:" at bounding box center [439, 210] width 197 height 10
click at [362, 206] on input "* Delivery Contact:" at bounding box center [439, 210] width 197 height 10
paste input "[PERSON_NAME]"
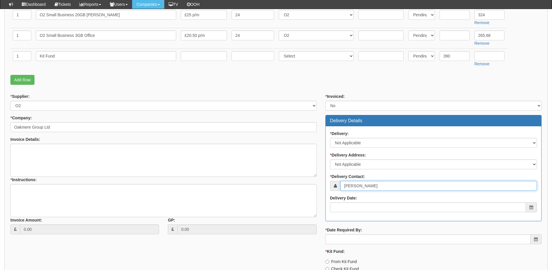
scroll to position [203, 0]
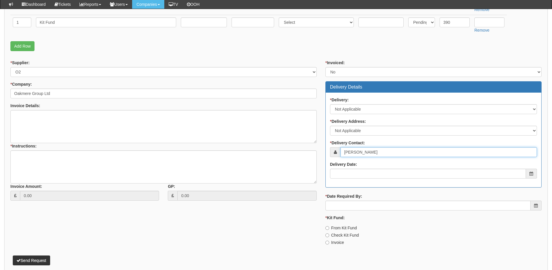
type input "[PERSON_NAME]"
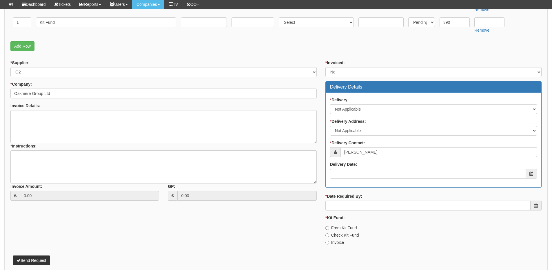
click at [358, 167] on div "Delivery Date:" at bounding box center [433, 169] width 207 height 17
click at [360, 172] on input "Delivery Date:" at bounding box center [428, 173] width 196 height 10
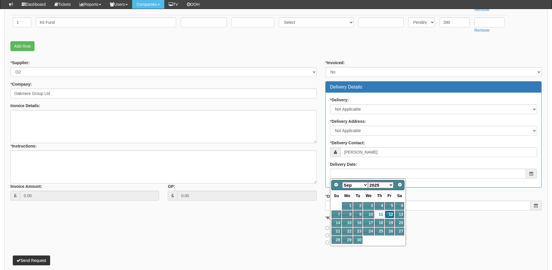
click at [388, 213] on link "12" at bounding box center [389, 214] width 9 height 8
type input "2025-09-12"
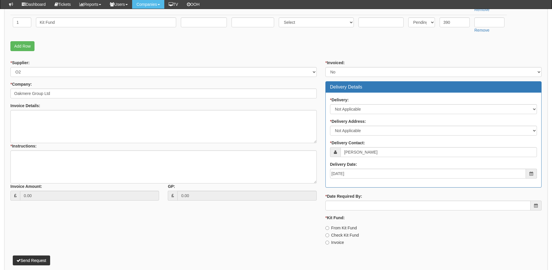
click at [376, 199] on div "* Date Required By:" at bounding box center [434, 201] width 216 height 17
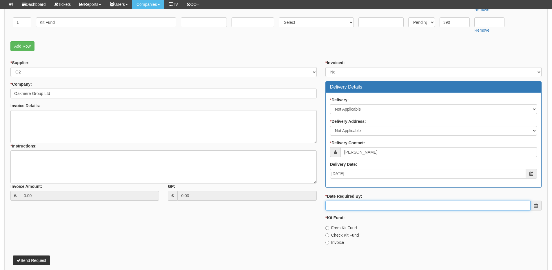
click at [378, 204] on input "* Date Required By:" at bounding box center [428, 205] width 205 height 10
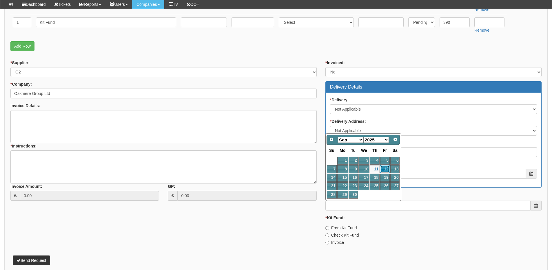
click at [384, 167] on link "12" at bounding box center [384, 169] width 9 height 8
type input "2025-09-12"
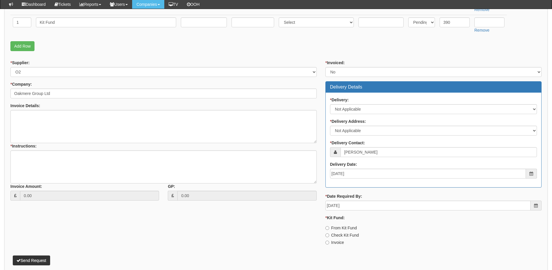
click at [334, 243] on label "Invoice" at bounding box center [335, 242] width 19 height 6
click at [329, 243] on input "Invoice" at bounding box center [328, 242] width 4 height 4
radio input "true"
click at [108, 164] on textarea "* Instructions:" at bounding box center [163, 166] width 306 height 33
type textarea "2x resigns"
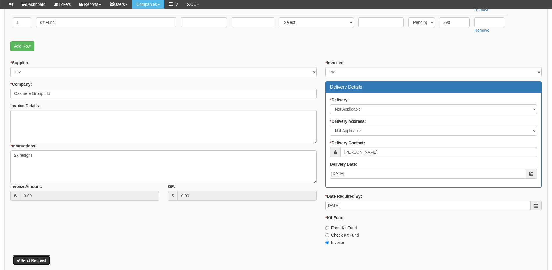
click at [41, 260] on button "Send Request" at bounding box center [31, 260] width 37 height 10
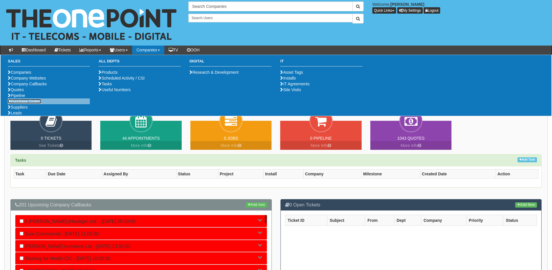
click at [22, 103] on link "Purchase Orders" at bounding box center [25, 101] width 34 height 5
click at [21, 103] on link "Purchase Orders" at bounding box center [25, 101] width 34 height 5
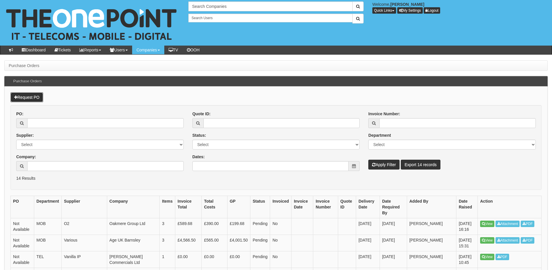
click at [27, 101] on link "Request PO" at bounding box center [26, 97] width 33 height 10
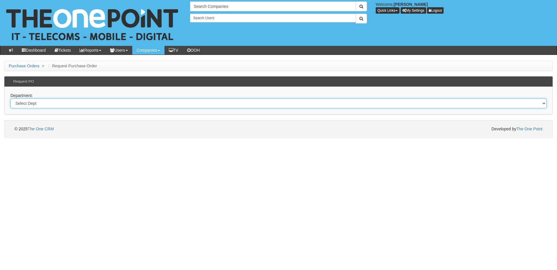
click at [79, 104] on select "Select Dept Digital Internal IT Mobiles Marketing Telecoms" at bounding box center [278, 103] width 536 height 10
select select "?pipeID=&dept=IT"
click at [10, 98] on select "Select Dept Digital Internal IT Mobiles Marketing Telecoms" at bounding box center [278, 103] width 536 height 10
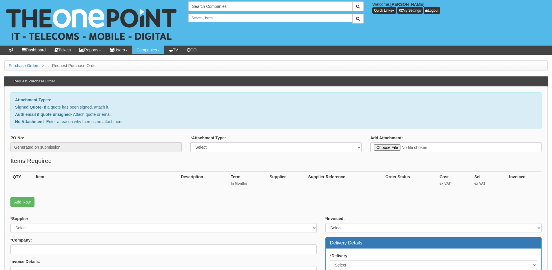
click at [247, 155] on div "* Attachment Type: Select Signed Quote Auth email with quote if unsigned No Att…" at bounding box center [276, 145] width 180 height 21
click at [246, 148] on select "Select Signed Quote Auth email with quote if unsigned No Attachment" at bounding box center [275, 147] width 171 height 10
select select "No Attachment"
click at [190, 142] on select "Select Signed Quote Auth email with quote if unsigned No Attachment" at bounding box center [275, 147] width 171 height 10
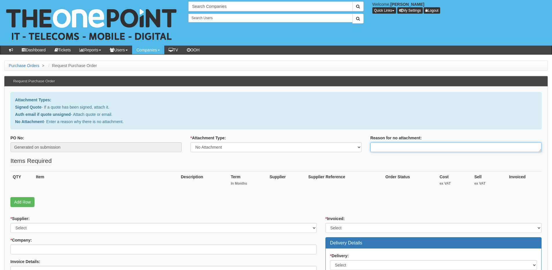
click at [385, 147] on textarea "Reason for no attachment:" at bounding box center [455, 147] width 171 height 10
type textarea ":"
click at [410, 149] on textarea "Linked to ticket" at bounding box center [455, 147] width 171 height 10
paste textarea "418017"
click at [424, 146] on textarea "Linked to ticket 418017" at bounding box center [455, 147] width 171 height 10
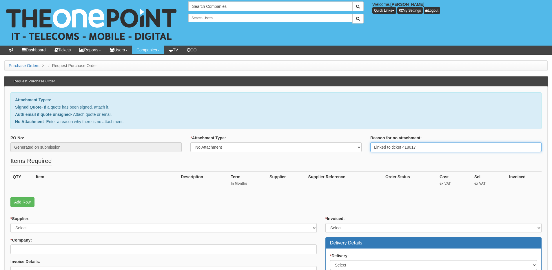
click at [424, 146] on textarea "Linked to ticket 418017" at bounding box center [455, 147] width 171 height 10
paste textarea
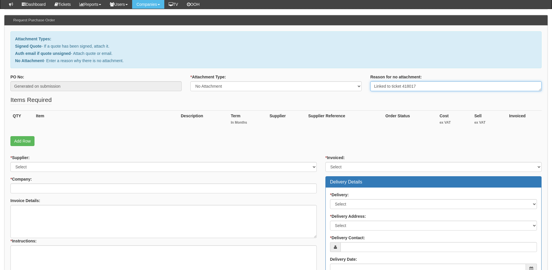
scroll to position [116, 0]
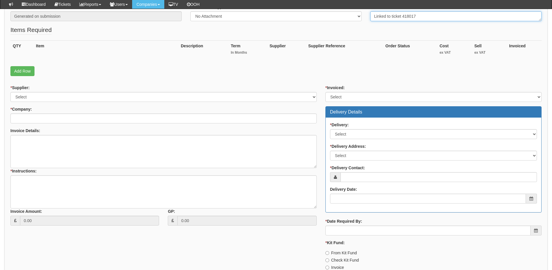
type textarea "Linked to ticket 418017"
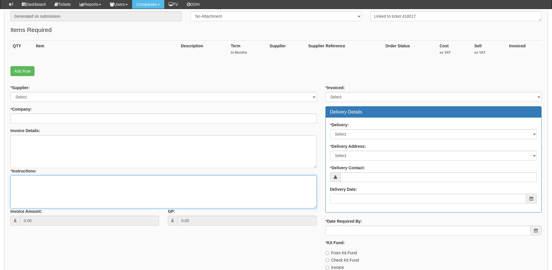
click at [61, 205] on textarea "* Instructions:" at bounding box center [163, 191] width 306 height 33
paste textarea "Linked to ticket 418017"
type textarea "Linked to ticket 418017"
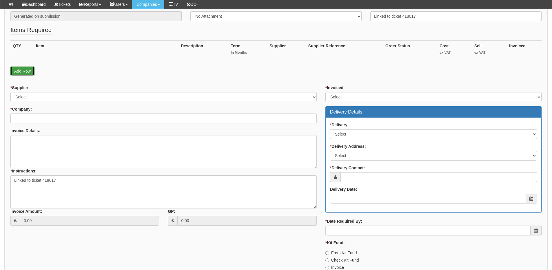
click at [25, 68] on link "Add Row" at bounding box center [22, 71] width 24 height 10
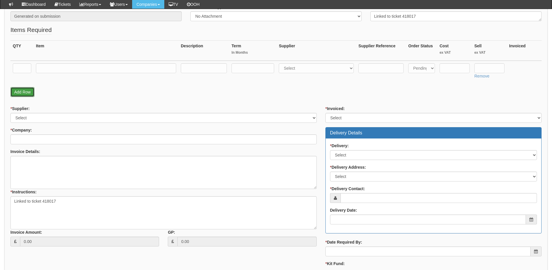
click at [23, 91] on link "Add Row" at bounding box center [22, 92] width 24 height 10
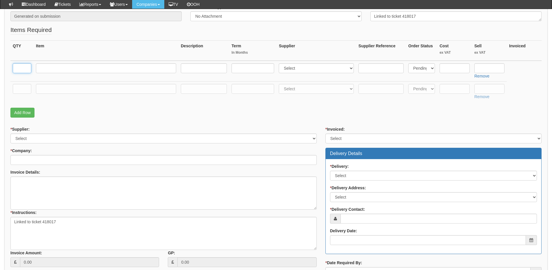
click at [21, 69] on input "text" at bounding box center [22, 68] width 19 height 10
type input "1"
click at [23, 87] on input "text" at bounding box center [22, 89] width 19 height 10
type input "1"
click at [52, 89] on input "text" at bounding box center [106, 89] width 140 height 10
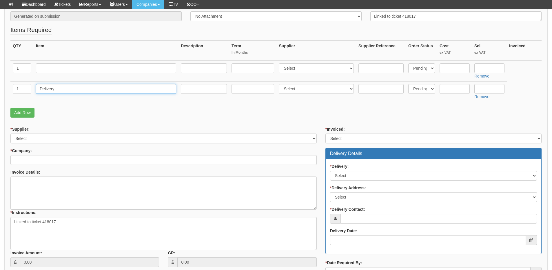
type input "Delivery"
click at [488, 85] on input "text" at bounding box center [490, 89] width 30 height 10
type input "12.50"
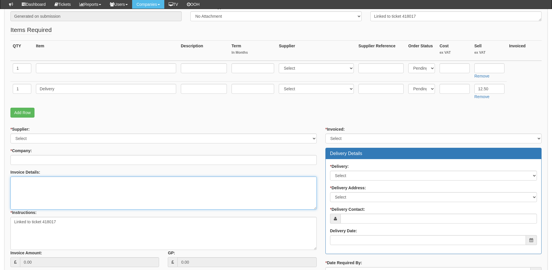
click at [47, 184] on textarea "Invoice Details:" at bounding box center [163, 192] width 306 height 33
paste textarea "6884"
type textarea "Please use PO 6884"
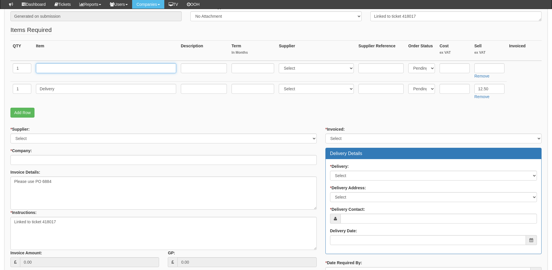
click at [47, 70] on input "text" at bounding box center [106, 68] width 140 height 10
click at [59, 66] on input "text" at bounding box center [106, 68] width 140 height 10
paste input "replacement keyboard"
drag, startPoint x: 40, startPoint y: 68, endPoint x: 46, endPoint y: 72, distance: 7.6
click at [40, 68] on input "replacement keyboard" at bounding box center [106, 68] width 140 height 10
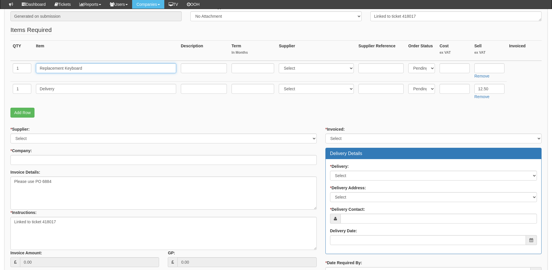
type input "Replacement Keyboard"
click at [196, 69] on input "text" at bounding box center [204, 68] width 46 height 10
paste input "[URL][DOMAIN_NAME]"
type input "[URL][DOMAIN_NAME]"
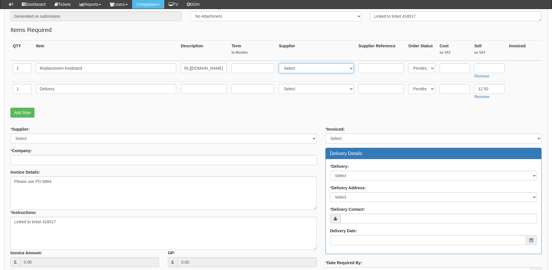
click at [303, 67] on select "Select 123 REG.co.uk 1Password 3 4Gon AA Jones Electric Ltd Abzorb Access Group…" at bounding box center [316, 68] width 75 height 10
select select "122"
click at [280, 63] on select "Select 123 REG.co.uk 1Password 3 4Gon AA Jones Electric Ltd Abzorb Access Group…" at bounding box center [316, 68] width 75 height 10
click at [481, 69] on input "text" at bounding box center [490, 68] width 30 height 10
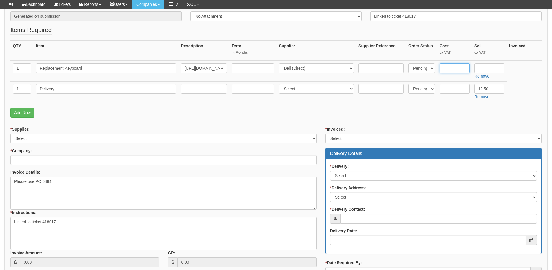
click at [453, 70] on input "text" at bounding box center [455, 68] width 30 height 10
type input "26.99"
click at [481, 68] on input "text" at bounding box center [490, 68] width 30 height 10
type input "36.99"
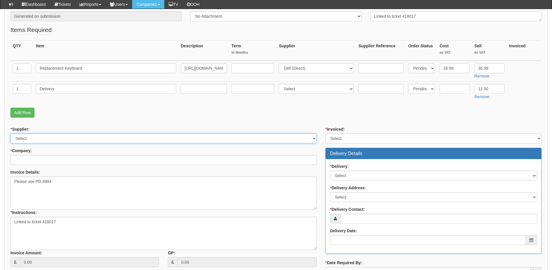
click at [64, 137] on select "Select 123 REG.co.uk 1Password 3 4Gon AA Jones Electric Ltd Abzorb Access Group…" at bounding box center [163, 138] width 306 height 10
select select "122"
click at [10, 133] on select "Select 123 REG.co.uk 1Password 3 4Gon AA Jones Electric Ltd Abzorb Access Group…" at bounding box center [163, 138] width 306 height 10
click at [28, 161] on input "* Company:" at bounding box center [163, 160] width 306 height 10
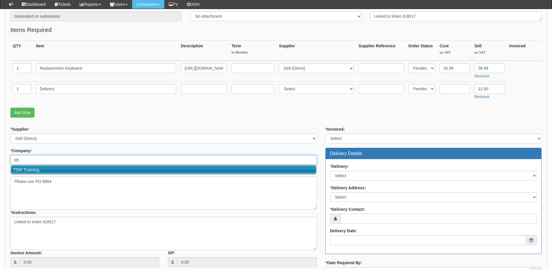
click at [31, 171] on link "TDR Training" at bounding box center [163, 169] width 305 height 8
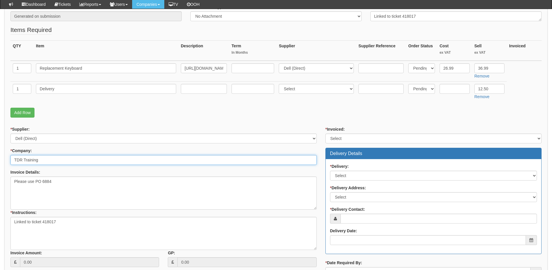
type input "TDR Training"
click at [335, 139] on select "Select Yes No N/A STB (part of order)" at bounding box center [434, 138] width 216 height 10
select select "2"
click at [326, 133] on select "Select Yes No N/A STB (part of order)" at bounding box center [434, 138] width 216 height 10
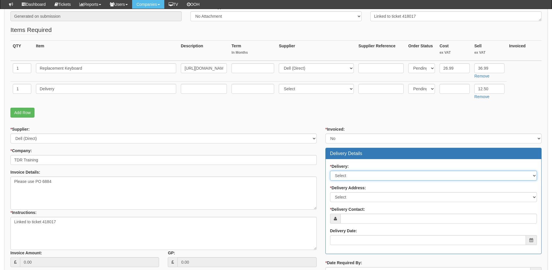
click at [346, 175] on select "Select No Not Applicable Yes" at bounding box center [433, 175] width 207 height 10
select select "1"
click at [330, 170] on select "Select No Not Applicable Yes" at bounding box center [433, 175] width 207 height 10
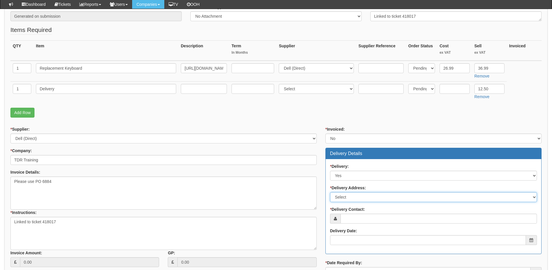
drag, startPoint x: 346, startPoint y: 197, endPoint x: 348, endPoint y: 201, distance: 3.9
click at [346, 197] on select "Select Not Applicable Main Address - Other" at bounding box center [433, 197] width 207 height 10
select select "other"
click at [330, 192] on select "Select Not Applicable Main Address - Other" at bounding box center [433, 197] width 207 height 10
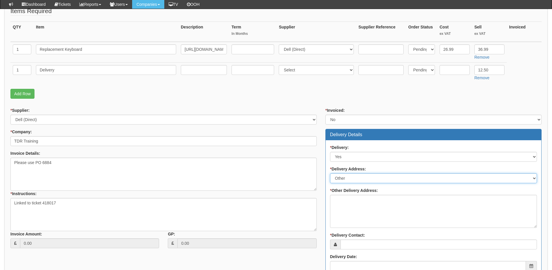
scroll to position [145, 0]
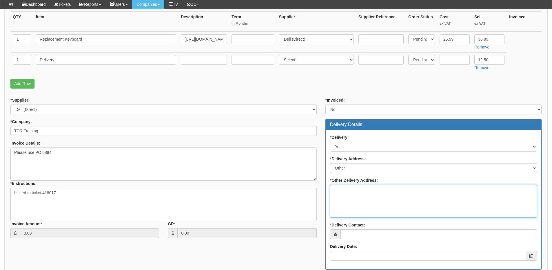
click at [347, 191] on textarea "* Other Delivery Address:" at bounding box center [433, 200] width 207 height 33
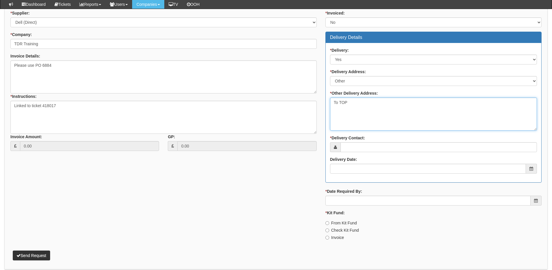
type textarea "To TOP"
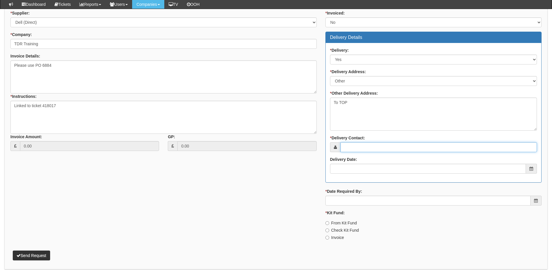
click at [354, 150] on input "* Delivery Contact:" at bounding box center [439, 147] width 197 height 10
click at [357, 147] on input "* Delivery Contact:" at bounding box center [439, 147] width 197 height 10
paste input "[PERSON_NAME]"
type input "[PERSON_NAME]"
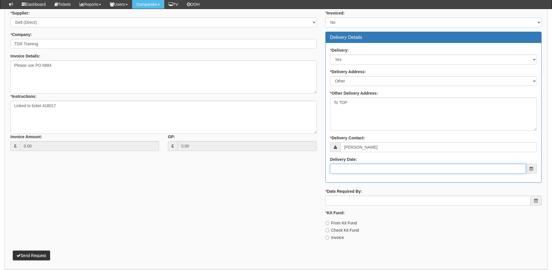
click at [361, 169] on input "Delivery Date:" at bounding box center [428, 169] width 196 height 10
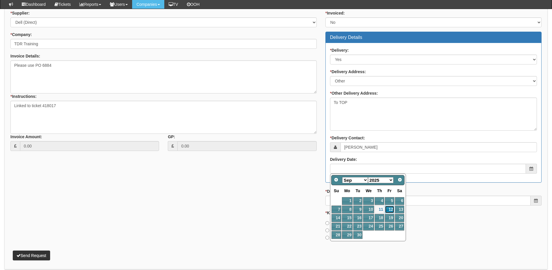
click at [388, 208] on link "12" at bounding box center [389, 209] width 9 height 8
type input "2025-09-12"
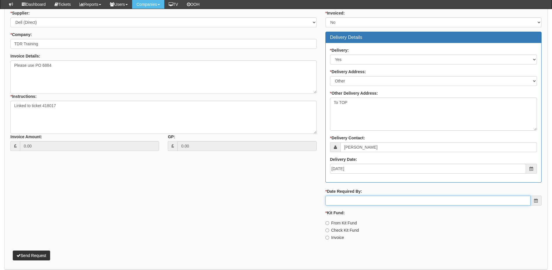
click at [377, 201] on input "* Date Required By:" at bounding box center [428, 200] width 205 height 10
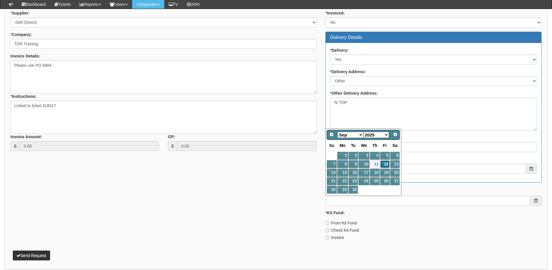
click at [386, 164] on link "12" at bounding box center [384, 164] width 9 height 8
type input "2025-09-12"
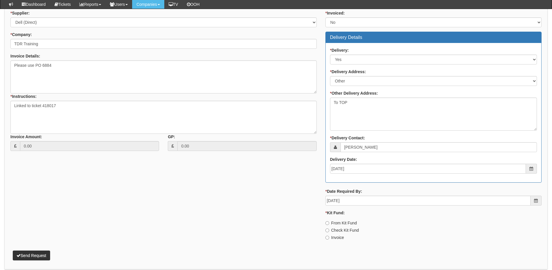
click at [336, 238] on label "Invoice" at bounding box center [335, 237] width 19 height 6
click at [329, 238] on input "Invoice" at bounding box center [328, 237] width 4 height 4
radio input "true"
click at [38, 253] on button "Send Request" at bounding box center [31, 255] width 37 height 10
